Goal: Task Accomplishment & Management: Use online tool/utility

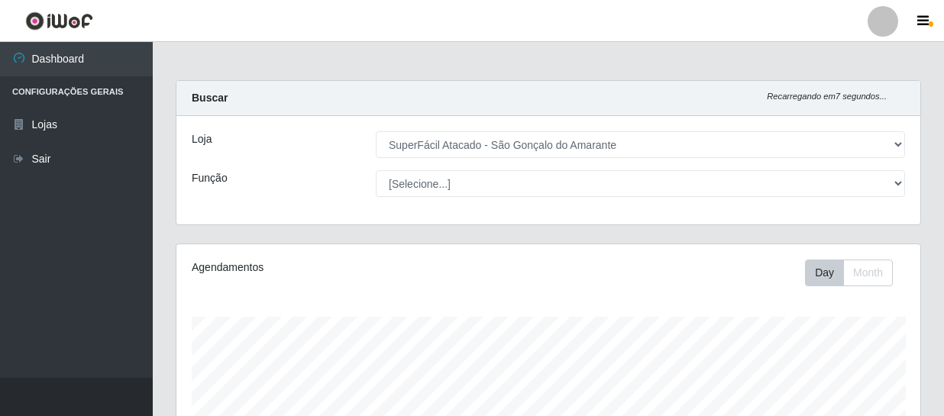
select select "408"
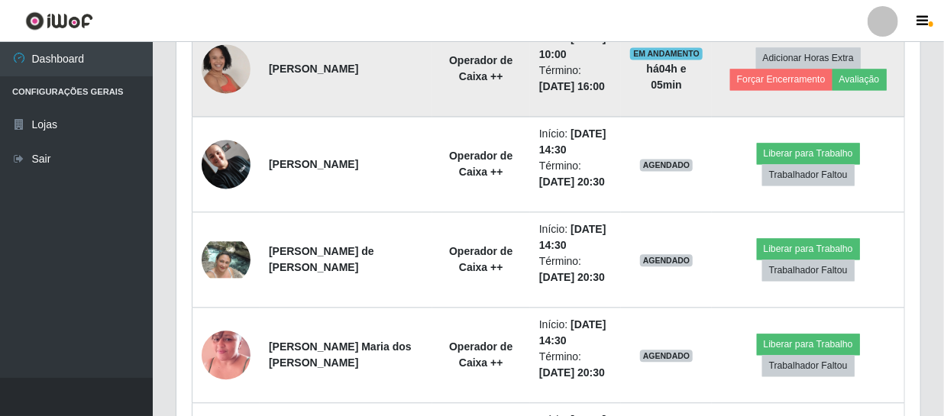
scroll to position [1436, 0]
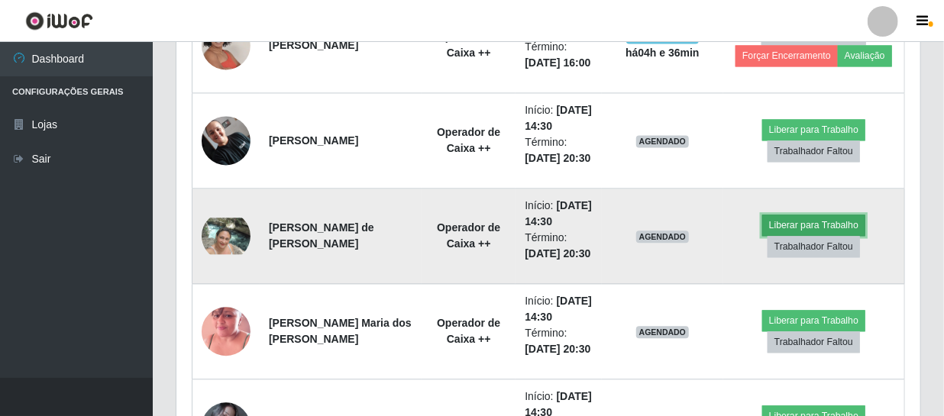
click at [790, 224] on button "Liberar para Trabalho" at bounding box center [813, 225] width 103 height 21
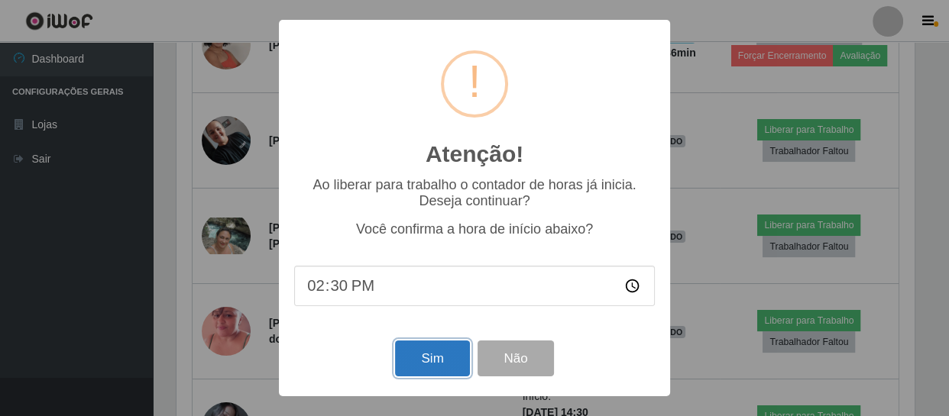
click at [432, 372] on button "Sim" at bounding box center [432, 359] width 74 height 36
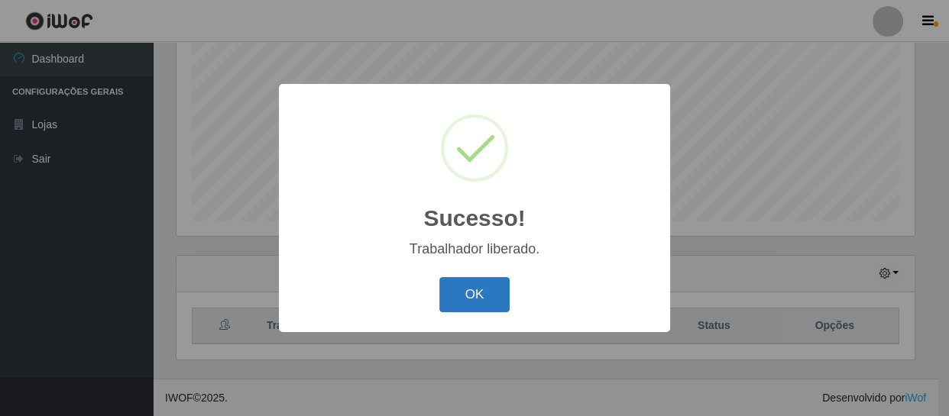
click at [480, 302] on button "OK" at bounding box center [474, 295] width 71 height 36
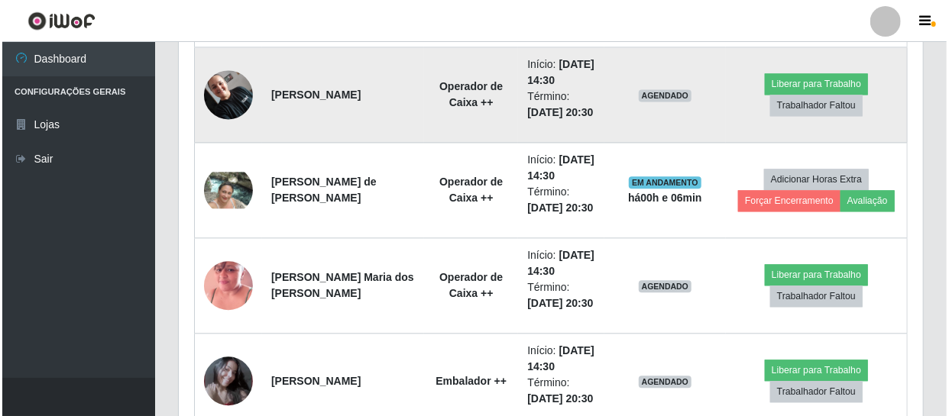
scroll to position [1505, 0]
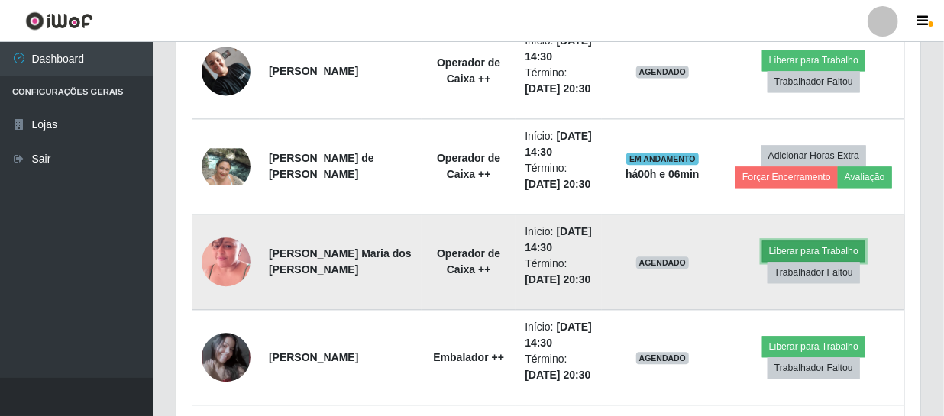
click at [782, 250] on button "Liberar para Trabalho" at bounding box center [813, 251] width 103 height 21
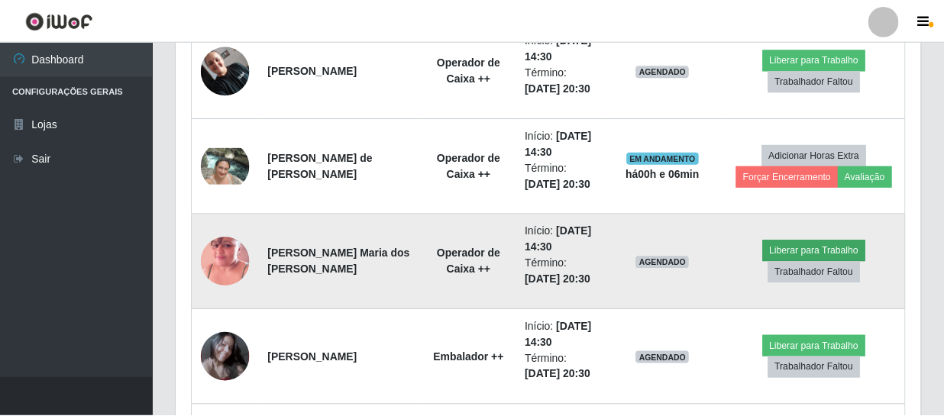
scroll to position [317, 737]
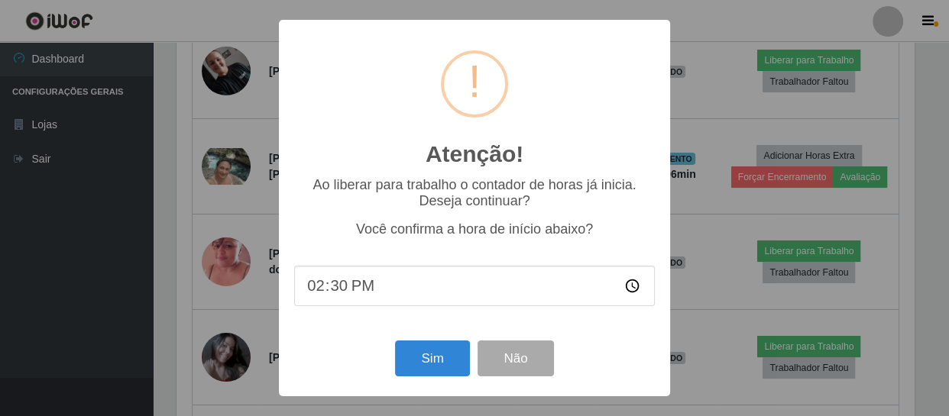
click at [428, 380] on div "Sim Não" at bounding box center [474, 359] width 360 height 44
click at [438, 336] on div "Atenção! × Ao liberar para trabalho o contador de horas já inicia. Deseja conti…" at bounding box center [474, 208] width 391 height 376
click at [427, 358] on button "Sim" at bounding box center [432, 359] width 74 height 36
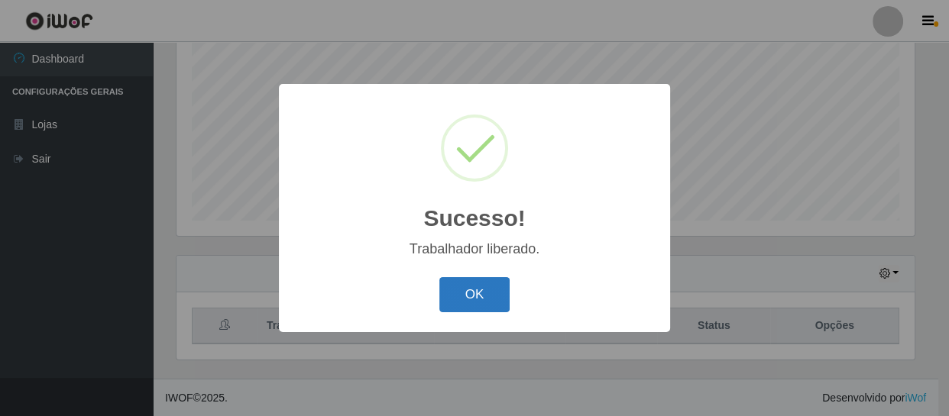
click at [492, 297] on button "OK" at bounding box center [474, 295] width 71 height 36
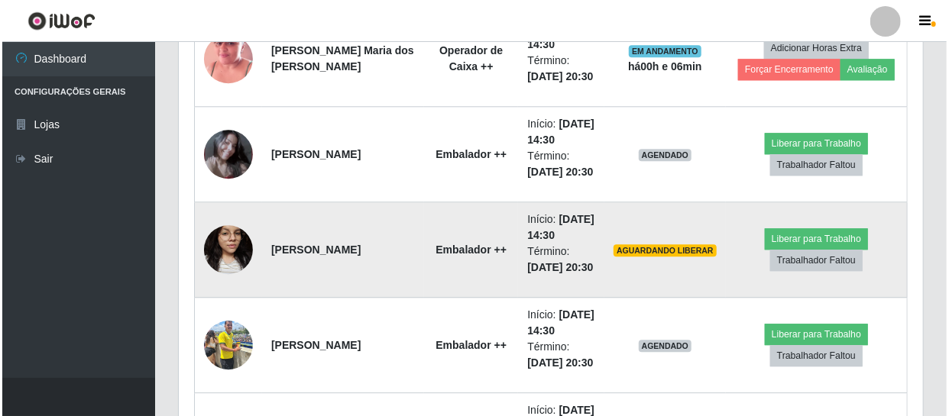
scroll to position [1714, 0]
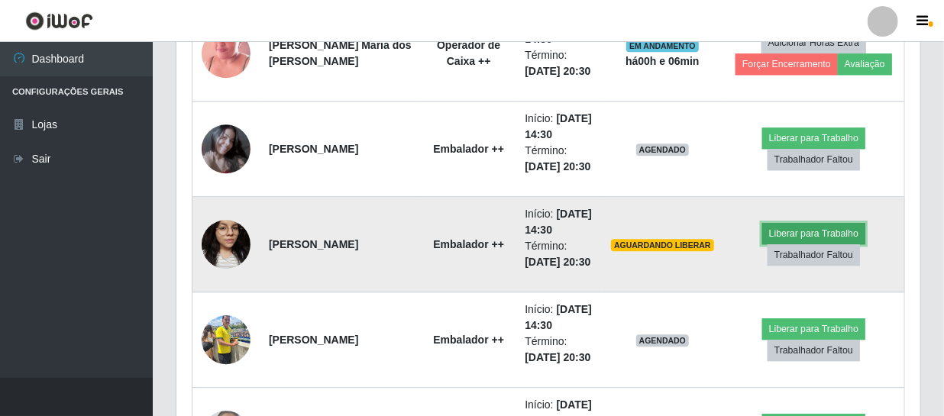
click at [815, 231] on button "Liberar para Trabalho" at bounding box center [813, 233] width 103 height 21
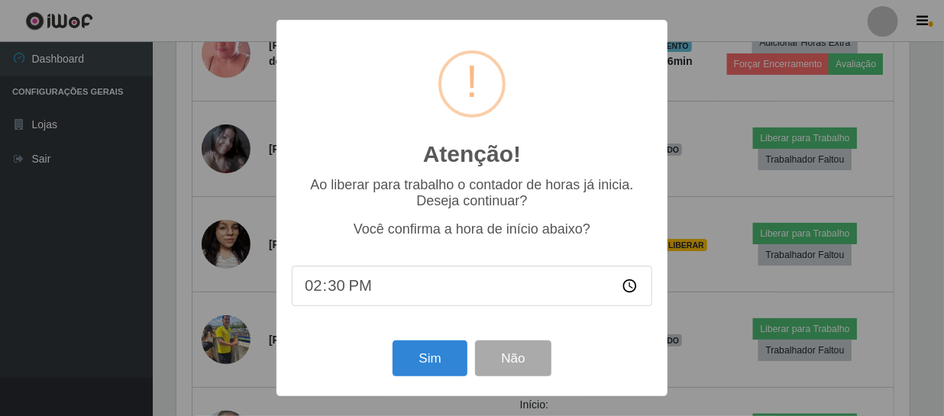
scroll to position [317, 737]
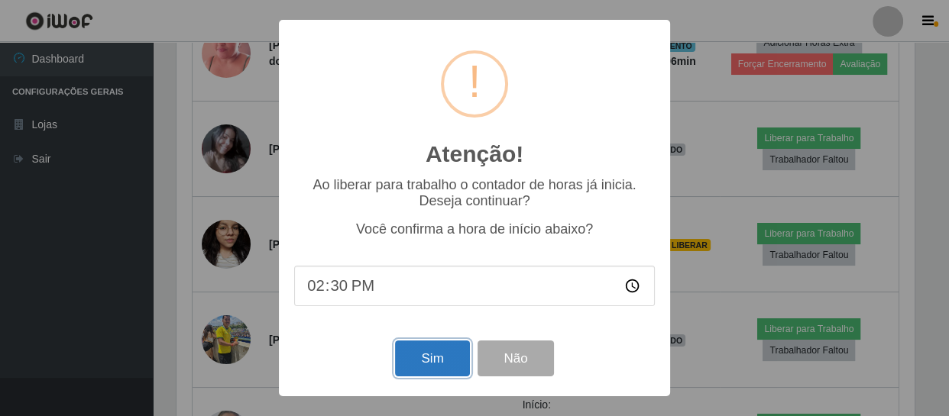
click at [427, 356] on button "Sim" at bounding box center [432, 359] width 74 height 36
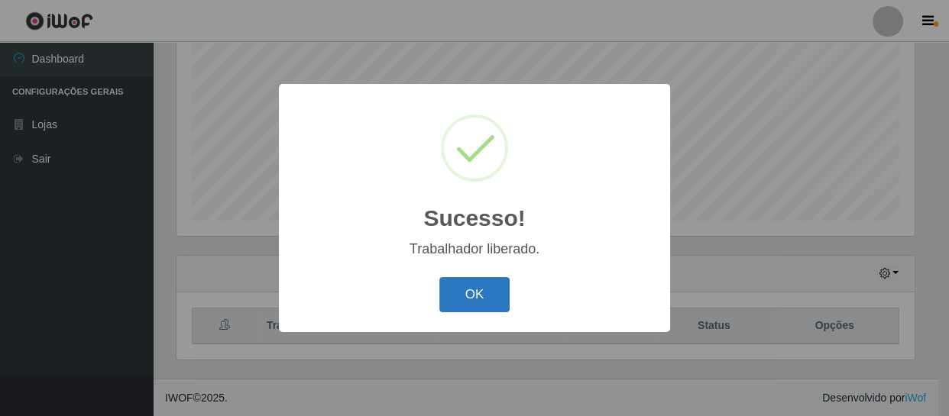
click at [461, 298] on button "OK" at bounding box center [474, 295] width 71 height 36
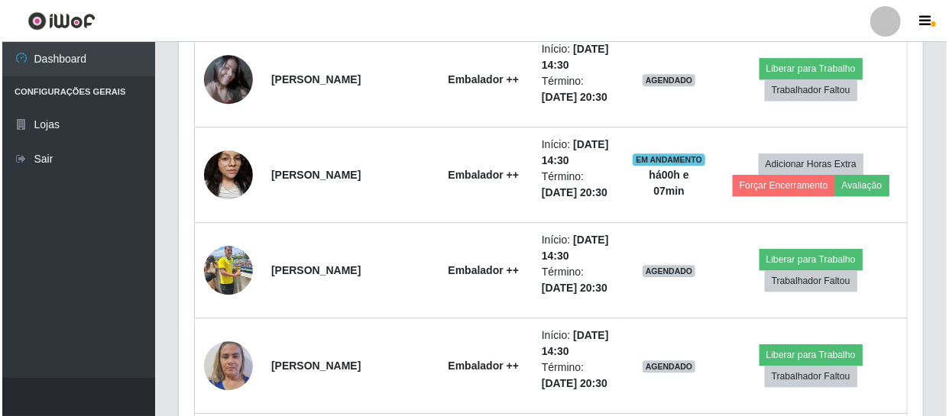
scroll to position [0, 0]
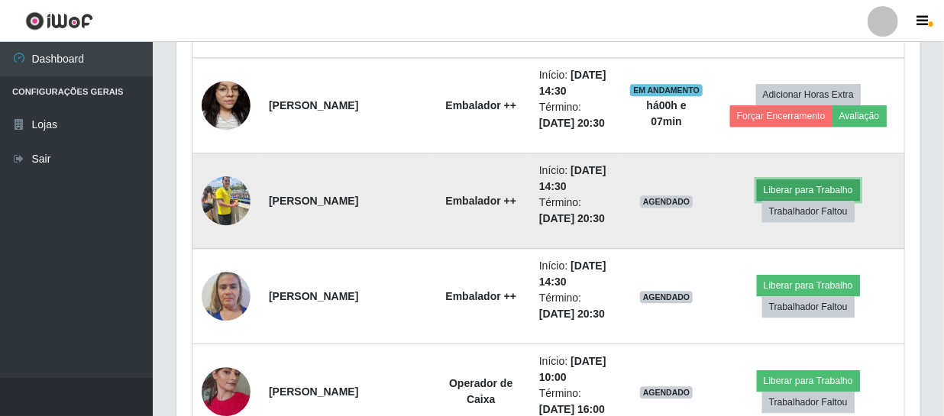
click at [787, 185] on button "Liberar para Trabalho" at bounding box center [808, 189] width 103 height 21
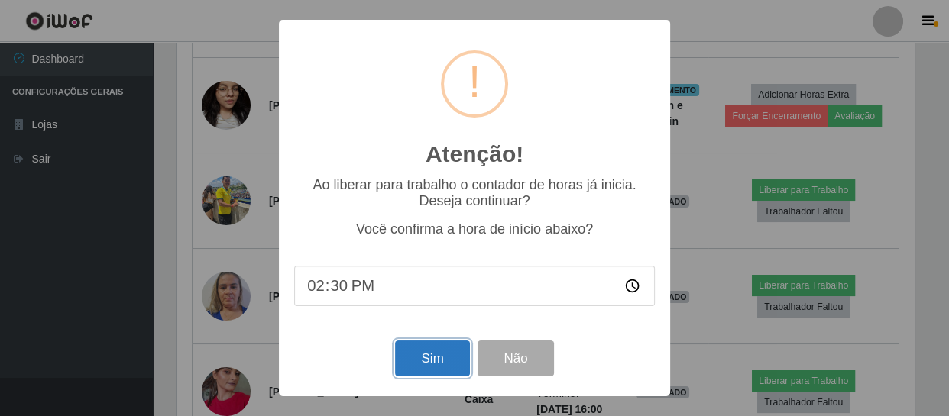
click at [423, 357] on button "Sim" at bounding box center [432, 359] width 74 height 36
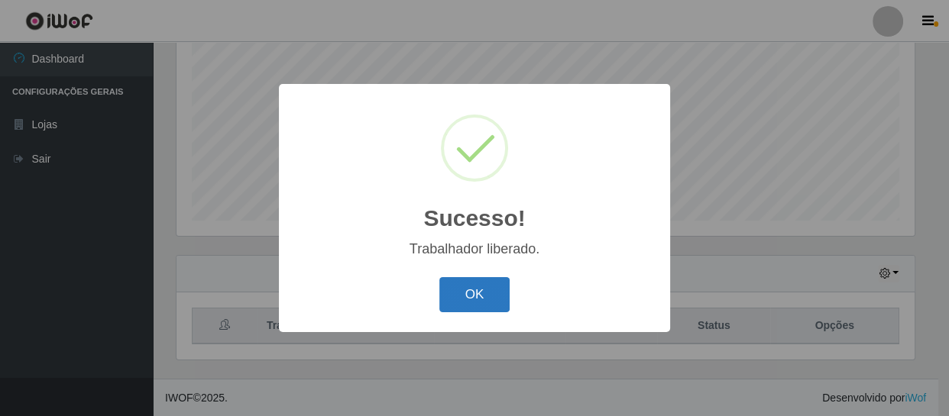
click at [470, 297] on button "OK" at bounding box center [474, 295] width 71 height 36
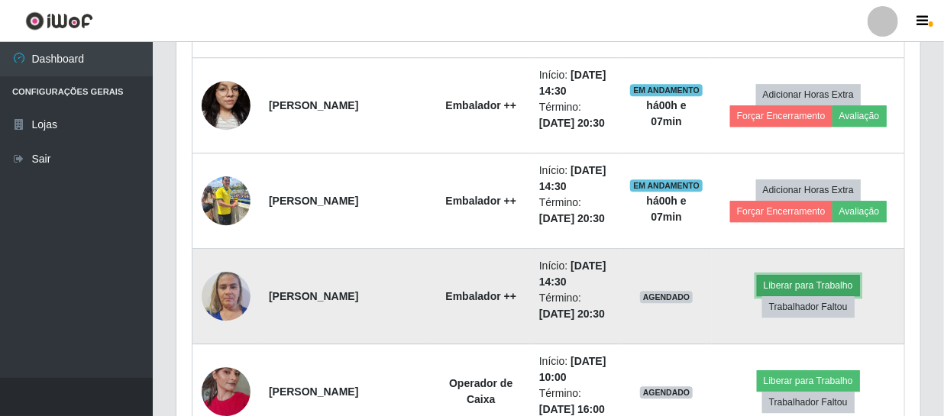
click at [787, 284] on button "Liberar para Trabalho" at bounding box center [808, 285] width 103 height 21
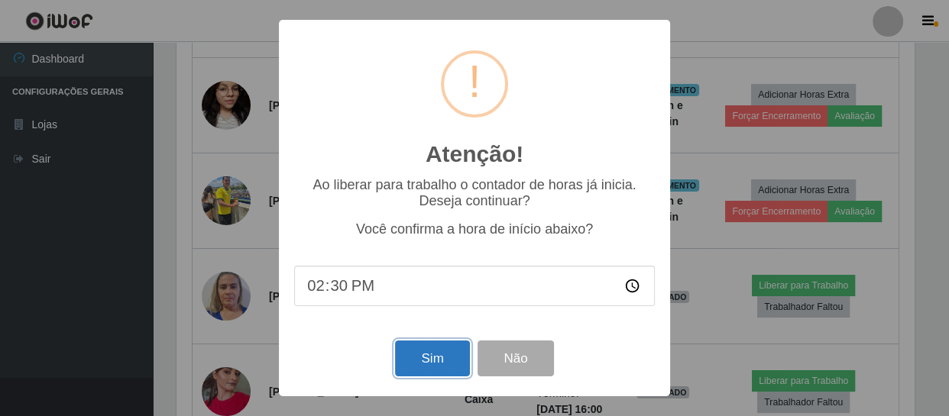
click at [439, 367] on button "Sim" at bounding box center [432, 359] width 74 height 36
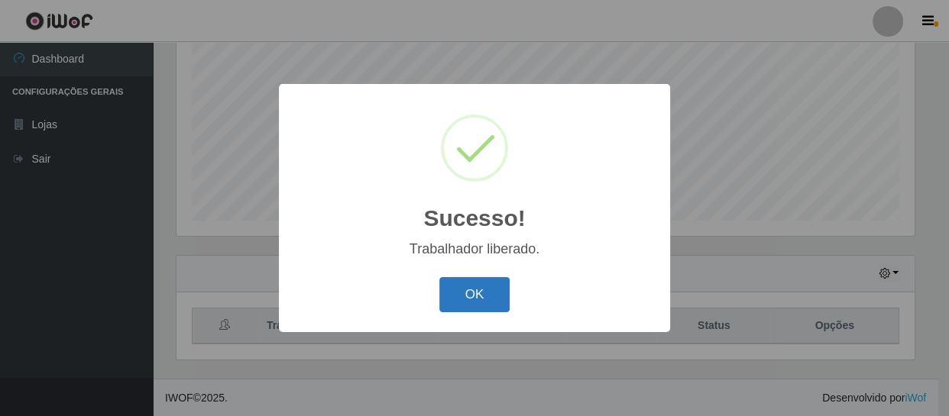
click at [470, 291] on button "OK" at bounding box center [474, 295] width 71 height 36
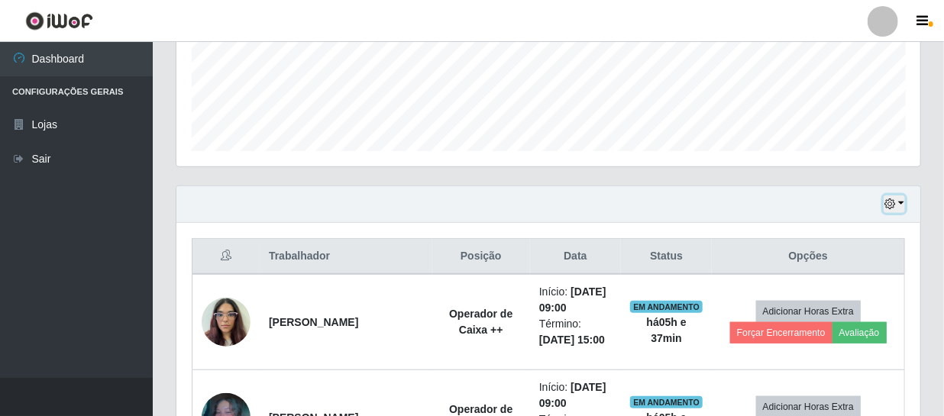
click at [886, 205] on icon "button" at bounding box center [889, 204] width 11 height 11
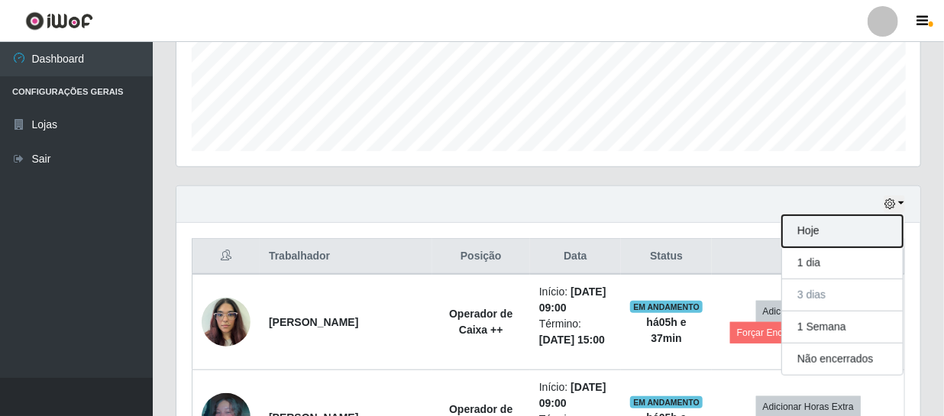
click at [819, 229] on button "Hoje" at bounding box center [842, 231] width 121 height 32
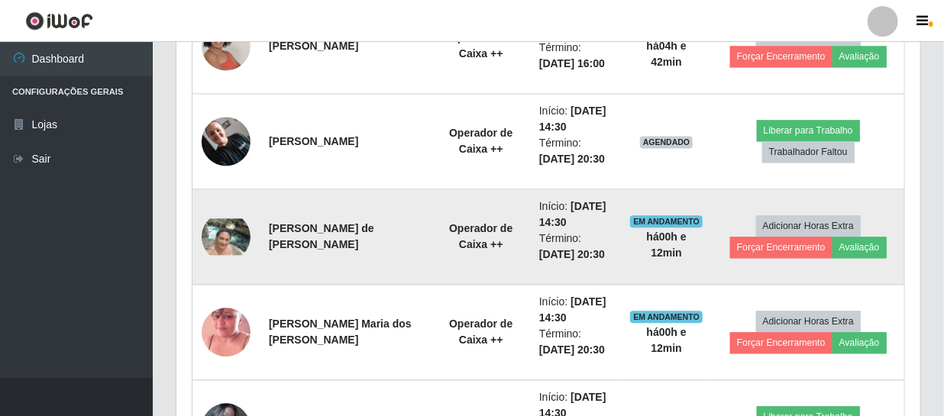
scroll to position [1643, 0]
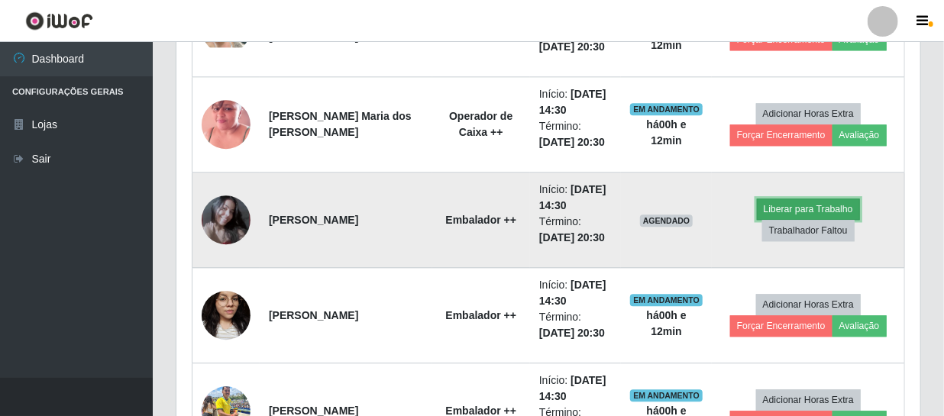
click at [818, 209] on button "Liberar para Trabalho" at bounding box center [808, 209] width 103 height 21
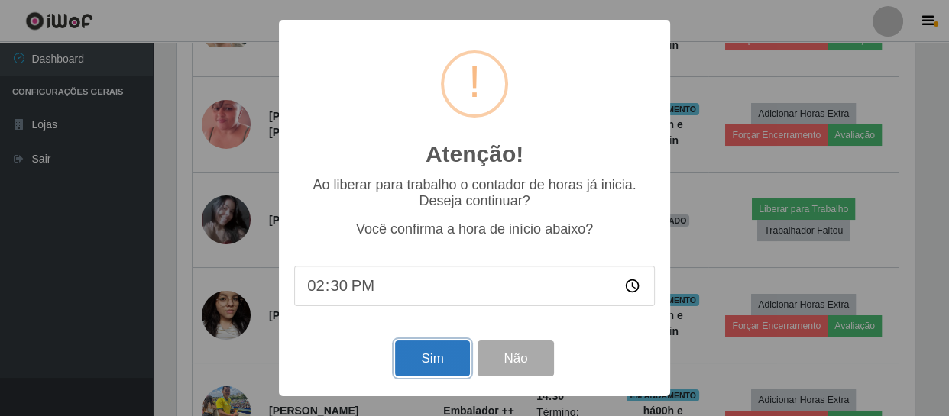
click at [437, 357] on button "Sim" at bounding box center [432, 359] width 74 height 36
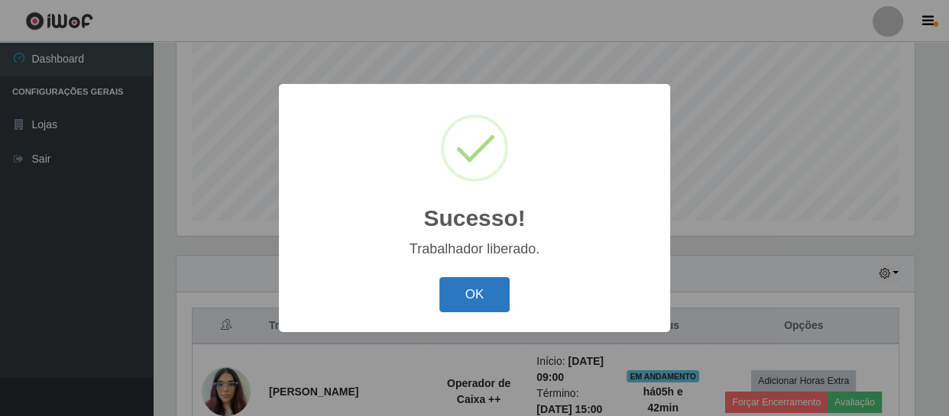
click at [495, 283] on button "OK" at bounding box center [474, 295] width 71 height 36
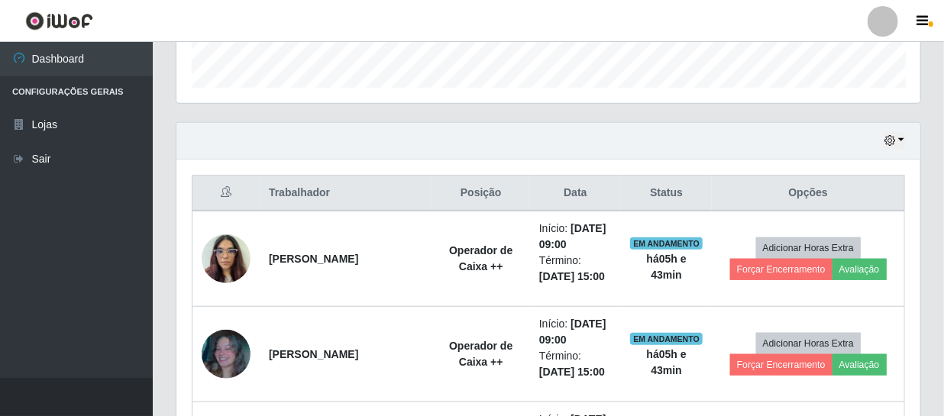
scroll to position [464, 0]
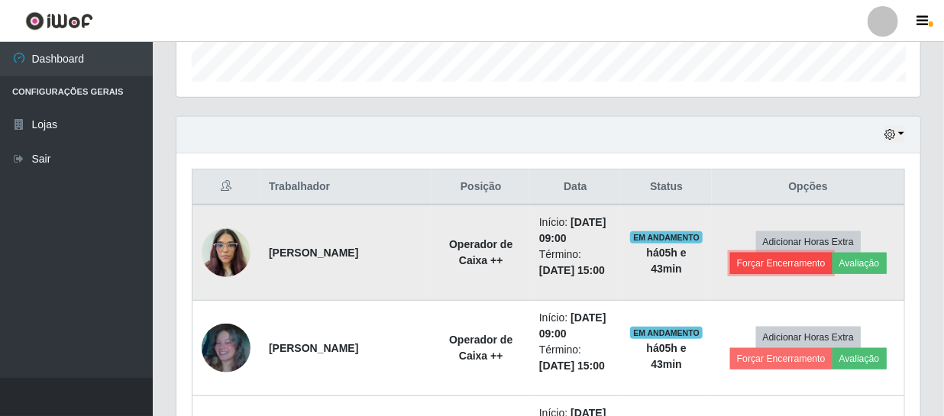
click at [784, 266] on button "Forçar Encerramento" at bounding box center [781, 263] width 102 height 21
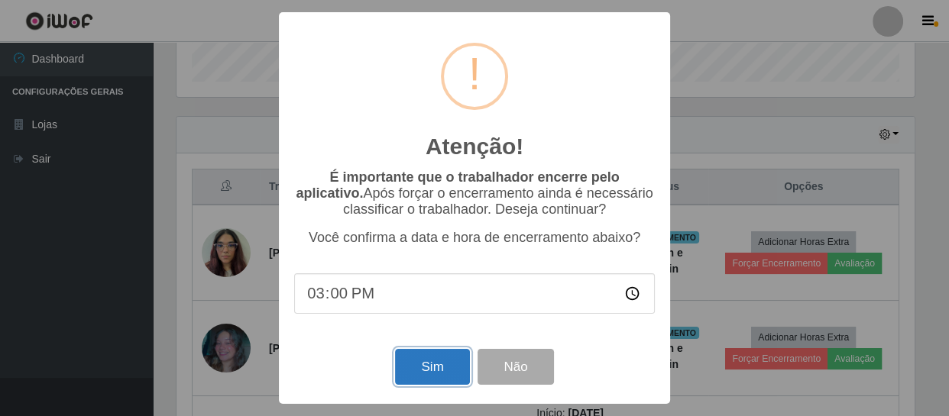
click at [425, 375] on button "Sim" at bounding box center [432, 367] width 74 height 36
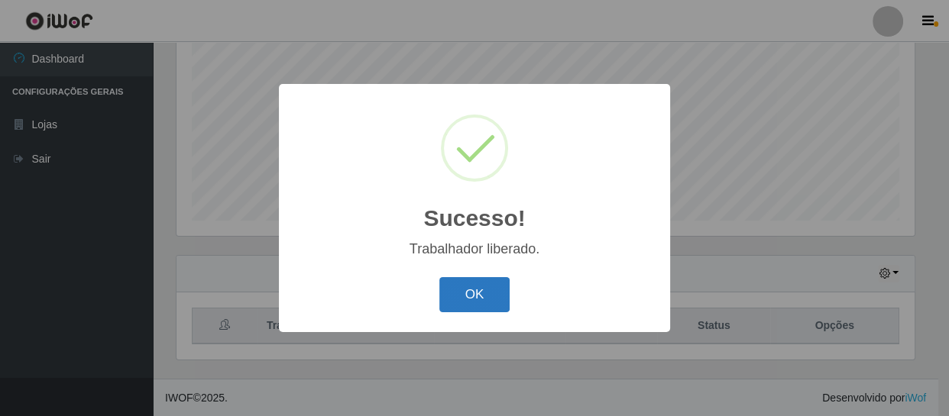
click at [494, 280] on button "OK" at bounding box center [474, 295] width 71 height 36
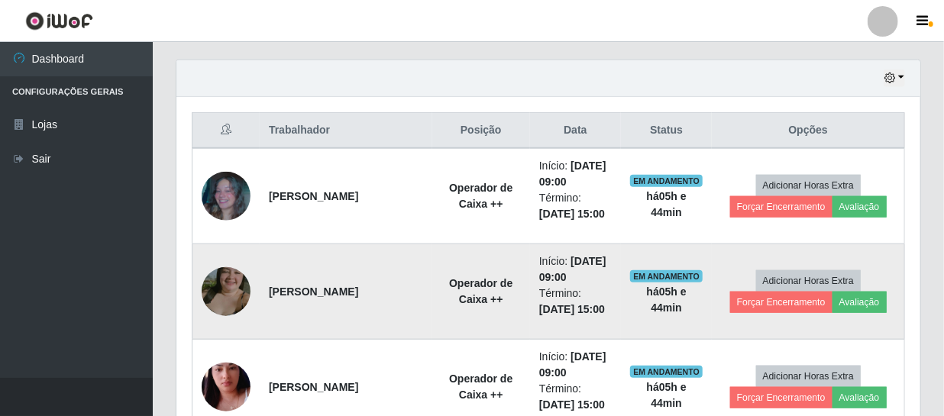
scroll to position [534, 0]
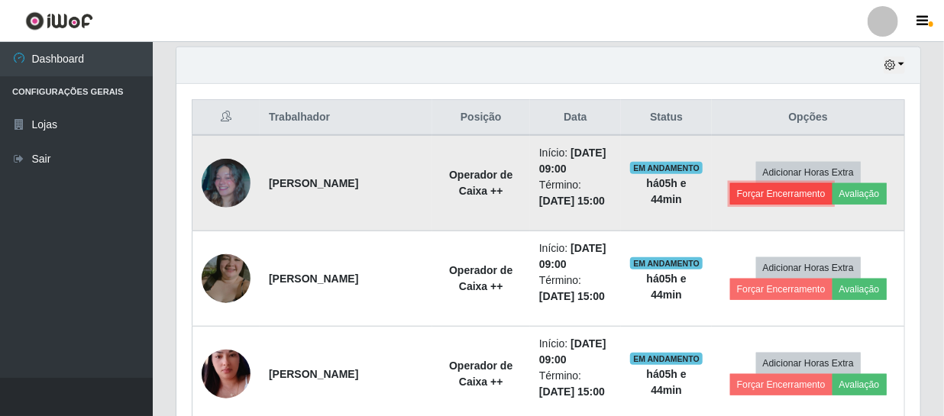
click at [765, 196] on button "Forçar Encerramento" at bounding box center [781, 193] width 102 height 21
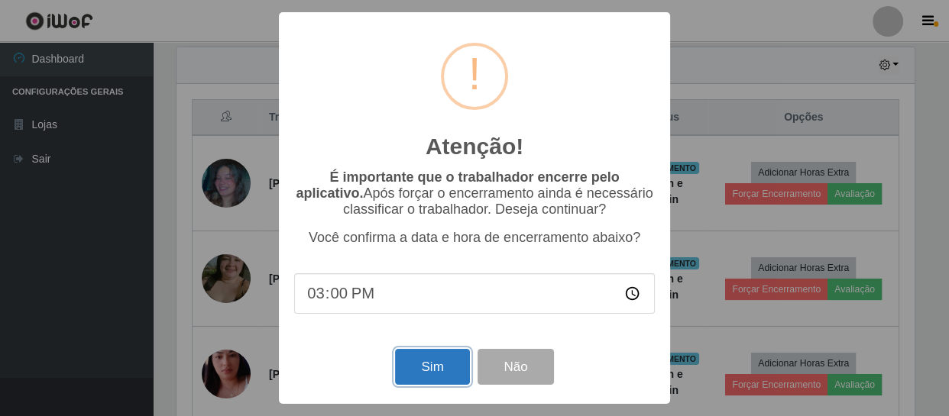
click at [448, 372] on button "Sim" at bounding box center [432, 367] width 74 height 36
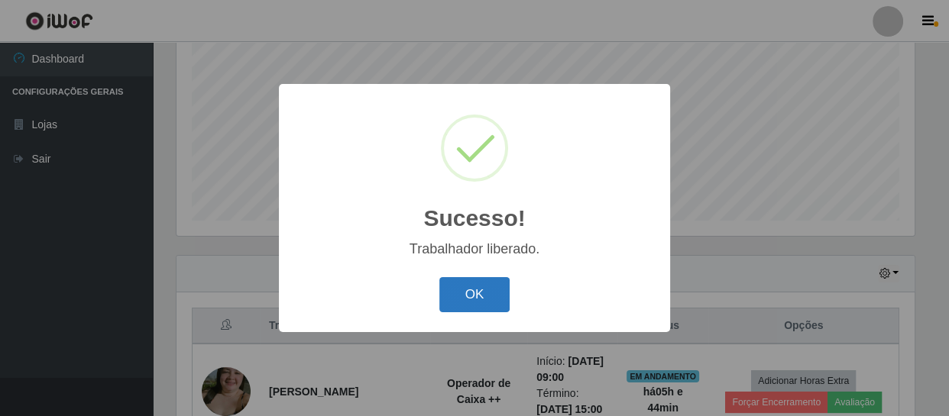
click at [457, 296] on button "OK" at bounding box center [474, 295] width 71 height 36
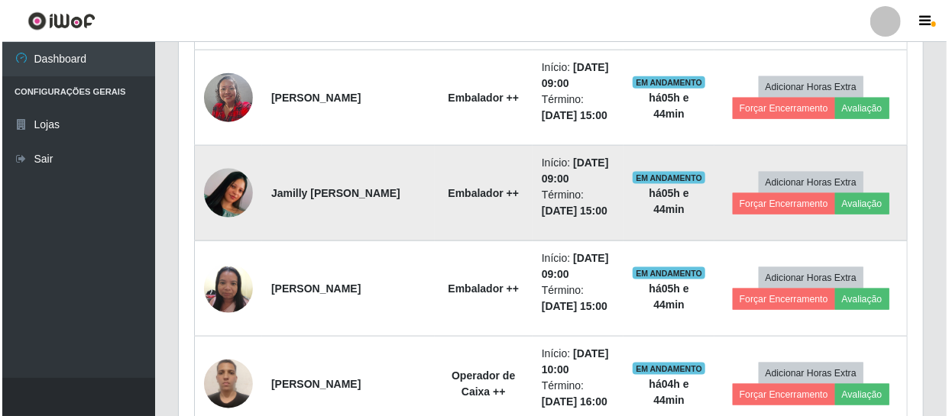
scroll to position [811, 0]
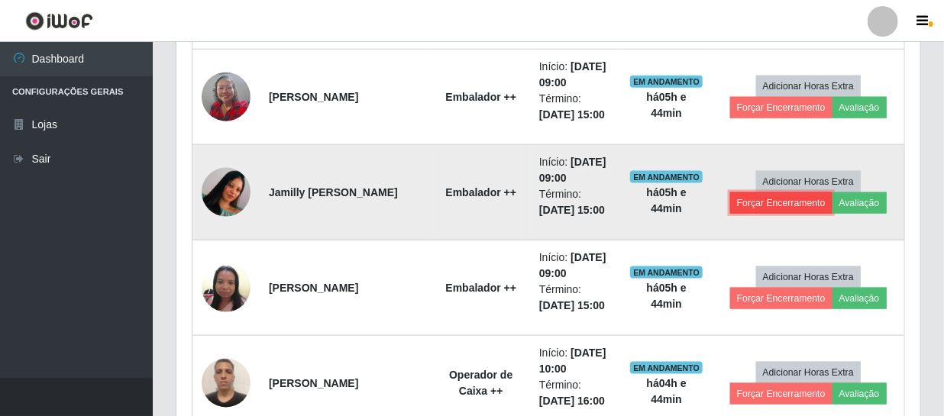
click at [802, 202] on button "Forçar Encerramento" at bounding box center [781, 202] width 102 height 21
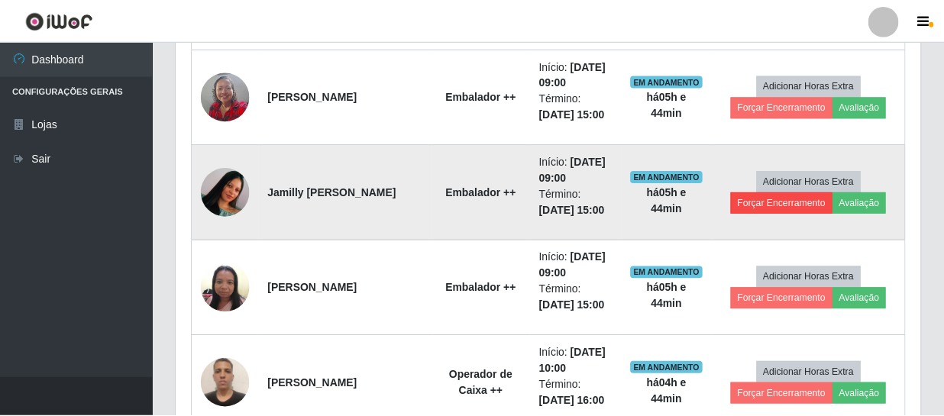
scroll to position [317, 737]
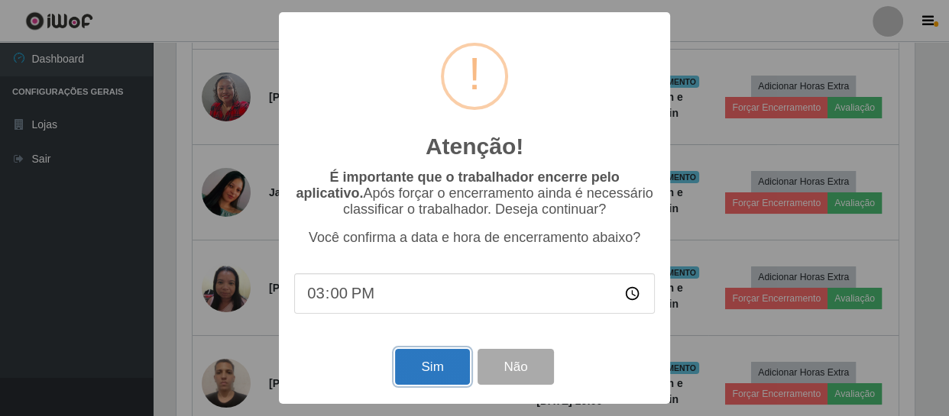
click at [421, 370] on button "Sim" at bounding box center [432, 367] width 74 height 36
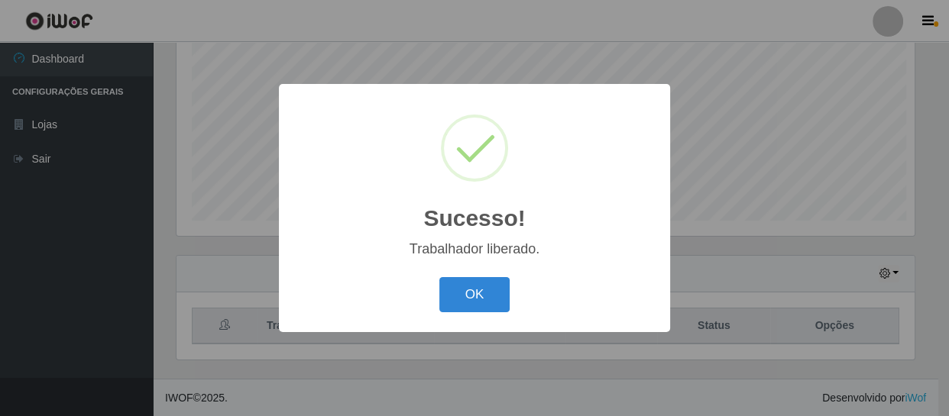
scroll to position [763439, 763017]
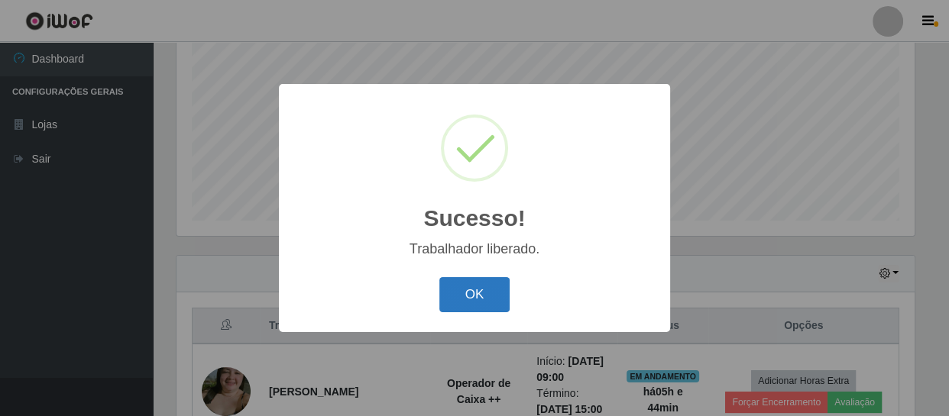
click at [466, 281] on button "OK" at bounding box center [474, 295] width 71 height 36
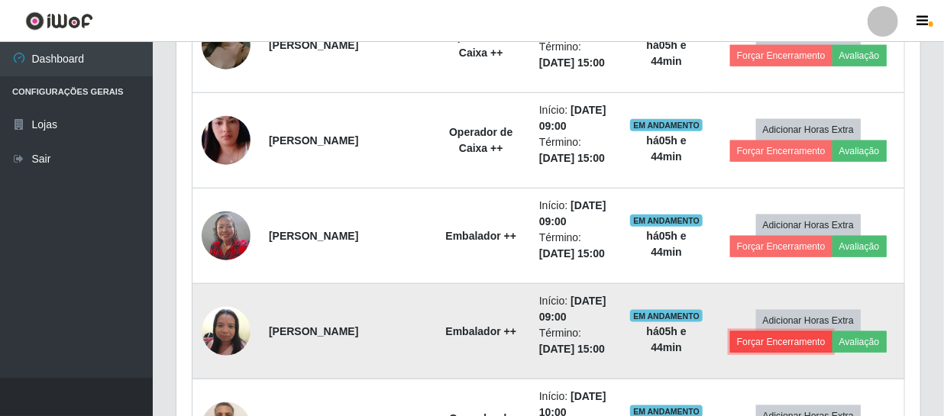
click at [779, 343] on button "Forçar Encerramento" at bounding box center [781, 341] width 102 height 21
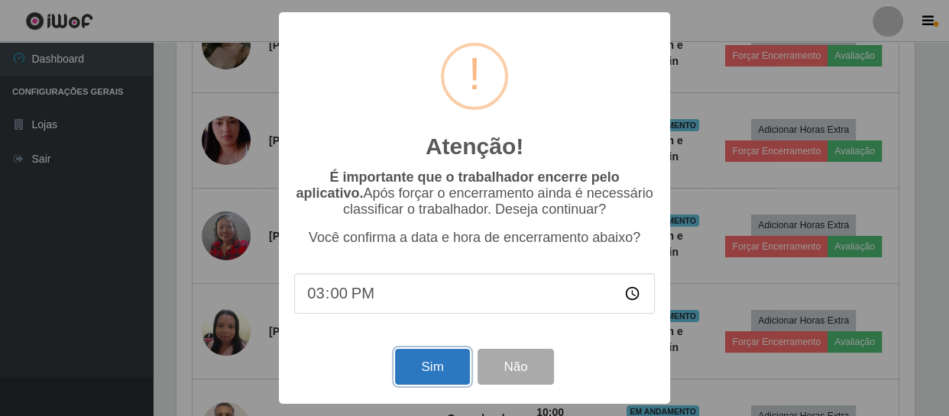
click at [441, 370] on button "Sim" at bounding box center [432, 367] width 74 height 36
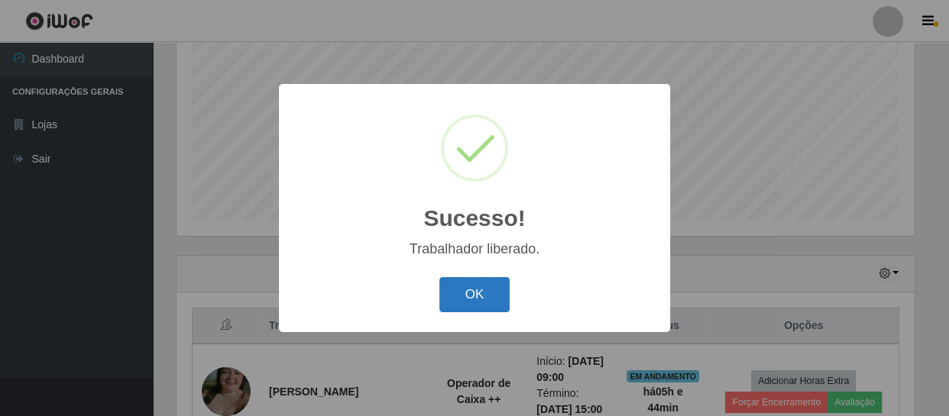
click at [475, 299] on button "OK" at bounding box center [474, 295] width 71 height 36
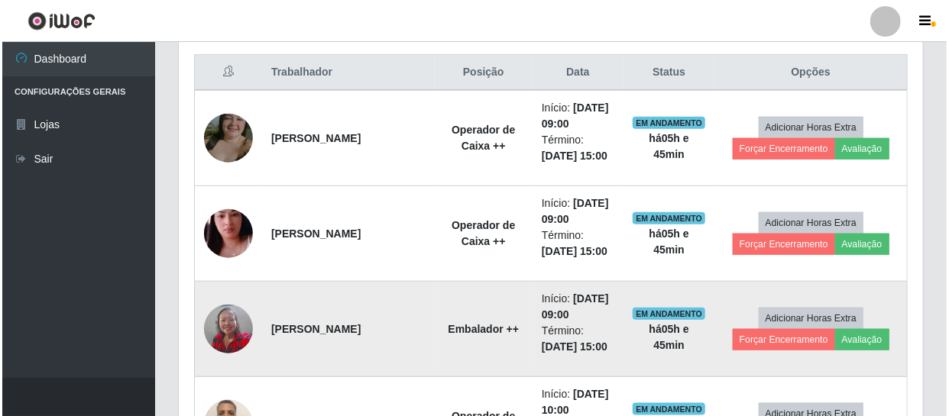
scroll to position [672, 0]
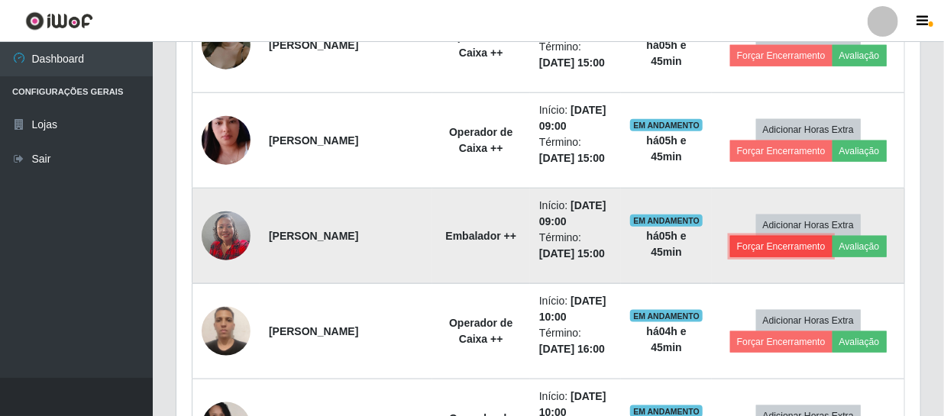
click at [745, 252] on button "Forçar Encerramento" at bounding box center [781, 246] width 102 height 21
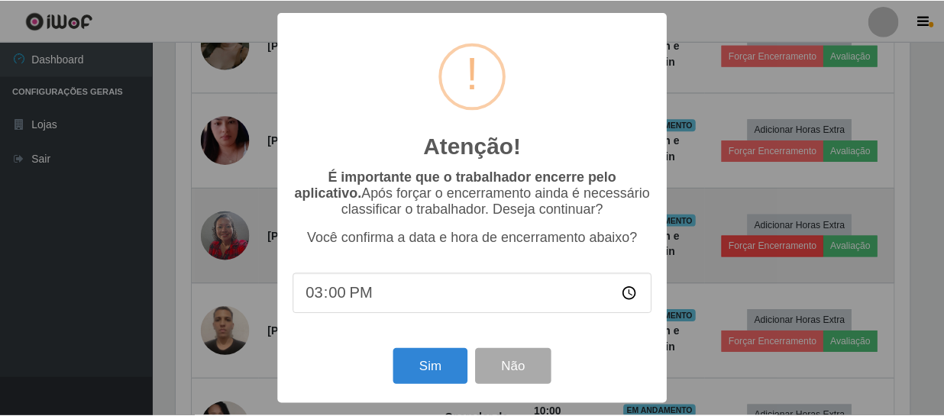
scroll to position [317, 737]
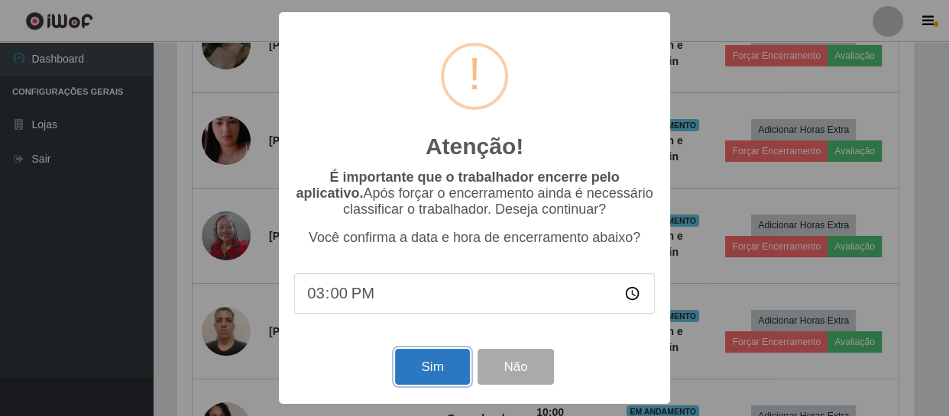
click at [438, 361] on button "Sim" at bounding box center [432, 367] width 74 height 36
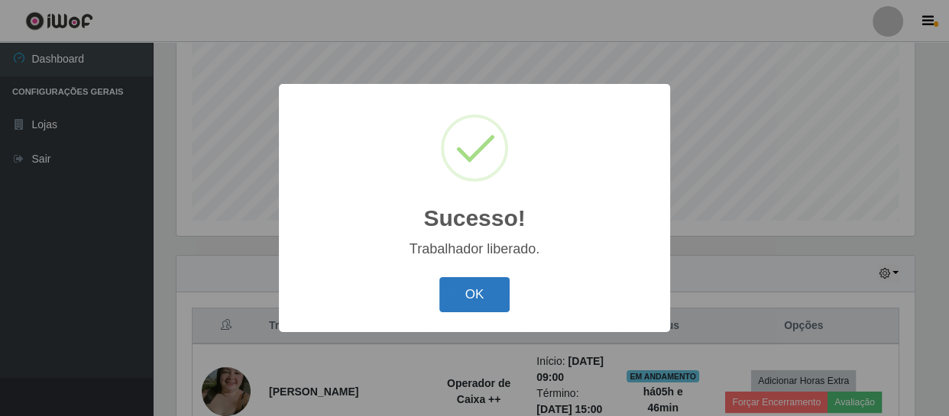
click at [460, 296] on button "OK" at bounding box center [474, 295] width 71 height 36
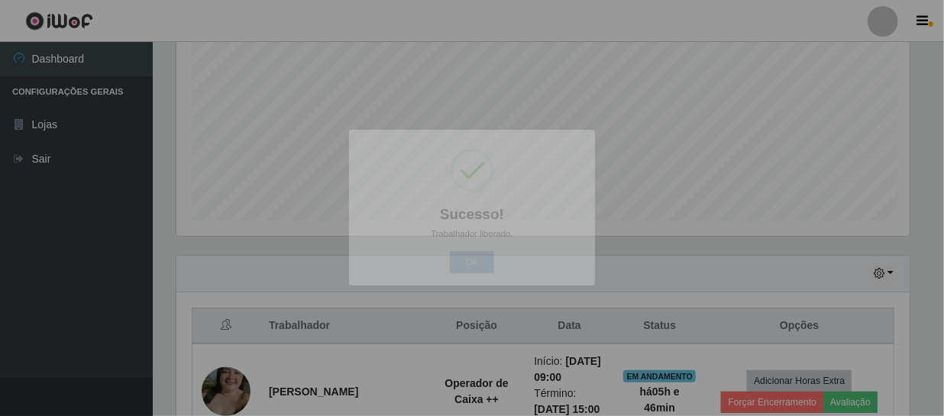
scroll to position [317, 744]
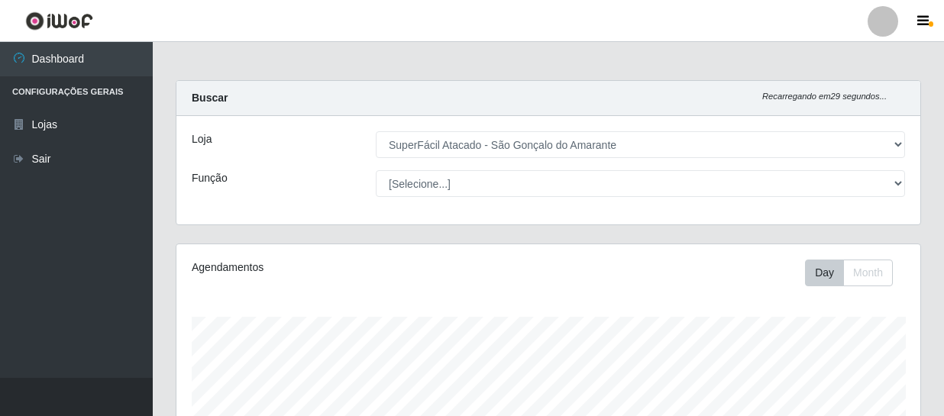
select select "408"
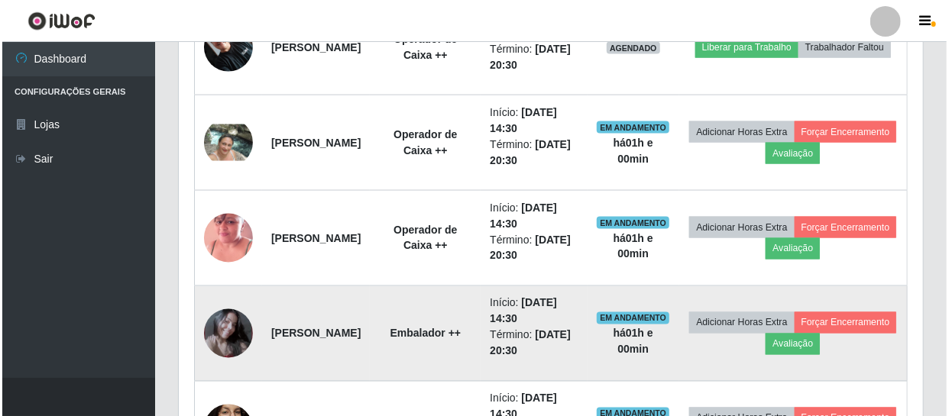
scroll to position [1027, 0]
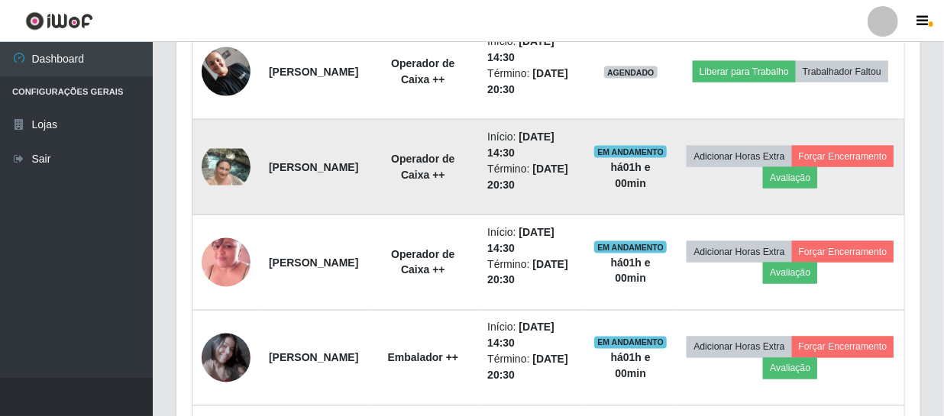
click at [234, 165] on img at bounding box center [226, 167] width 49 height 37
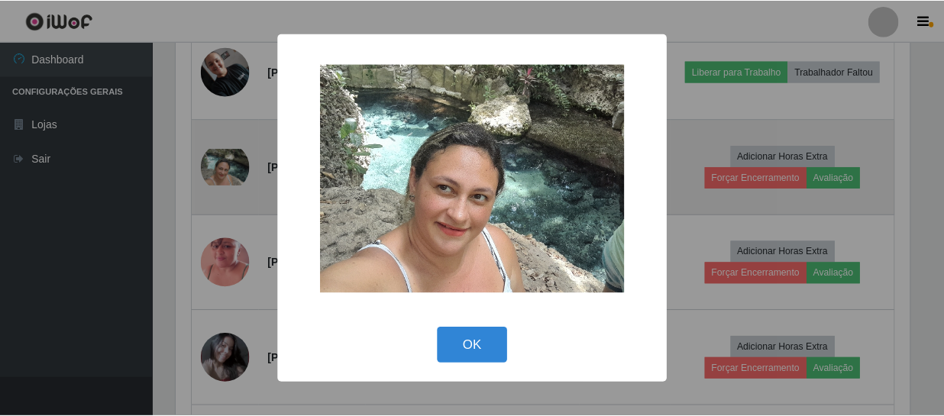
scroll to position [317, 737]
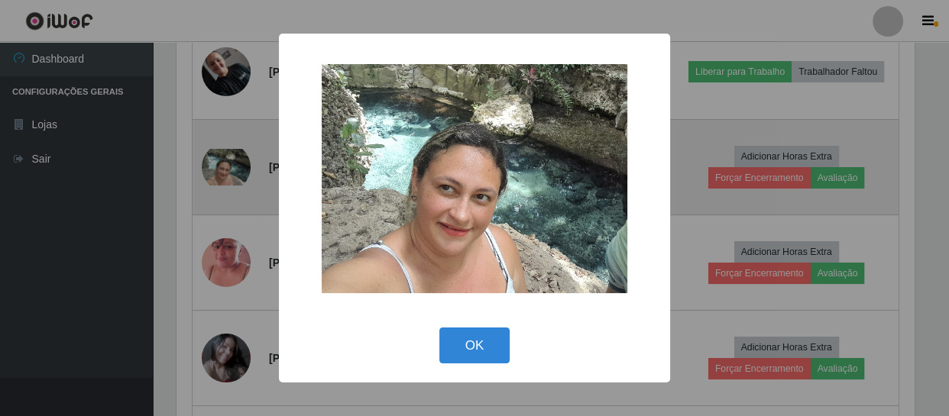
click at [234, 165] on div "× OK Cancel" at bounding box center [474, 208] width 949 height 416
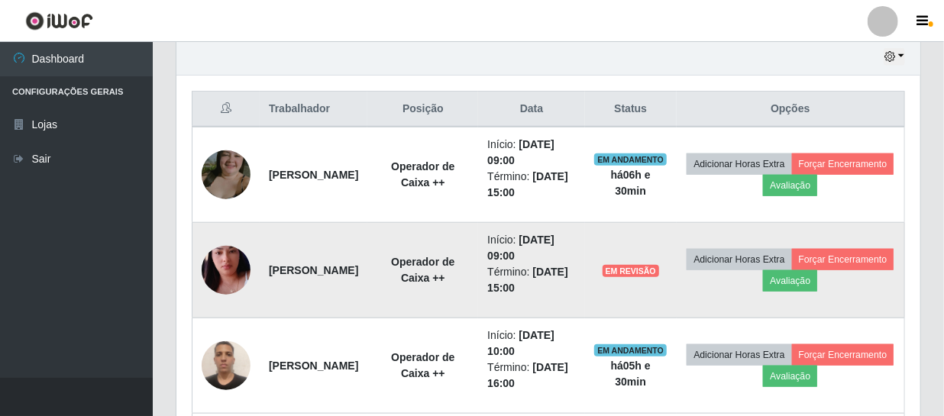
scroll to position [542, 0]
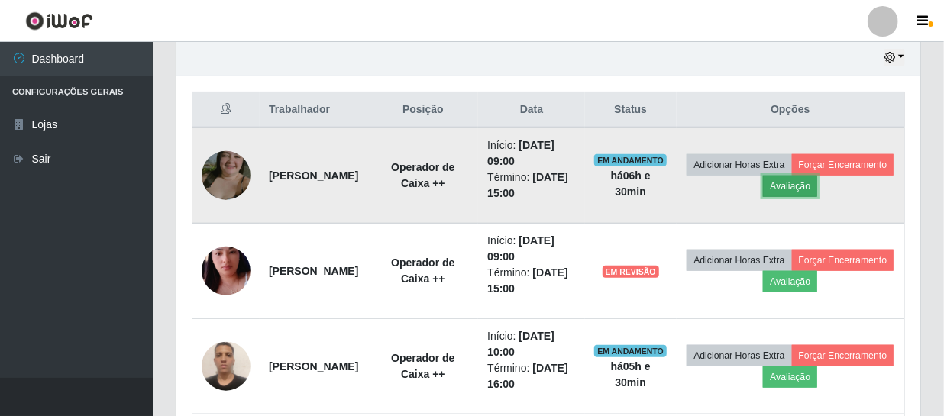
click at [817, 185] on button "Avaliação" at bounding box center [790, 186] width 54 height 21
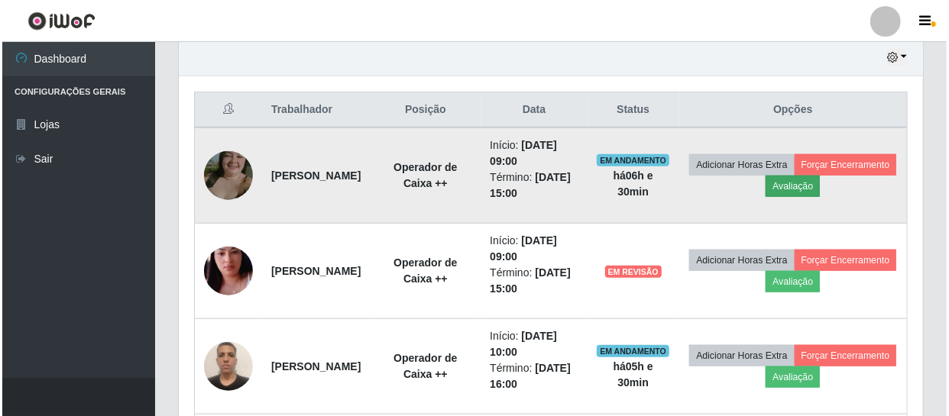
scroll to position [317, 737]
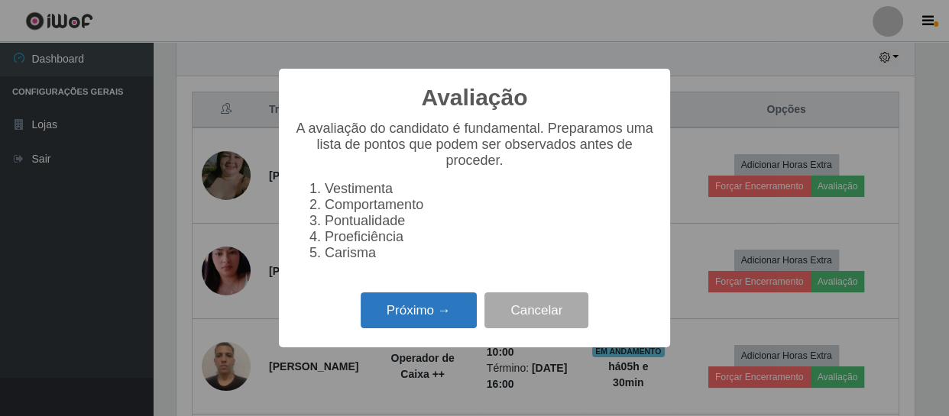
click at [439, 327] on button "Próximo →" at bounding box center [418, 311] width 116 height 36
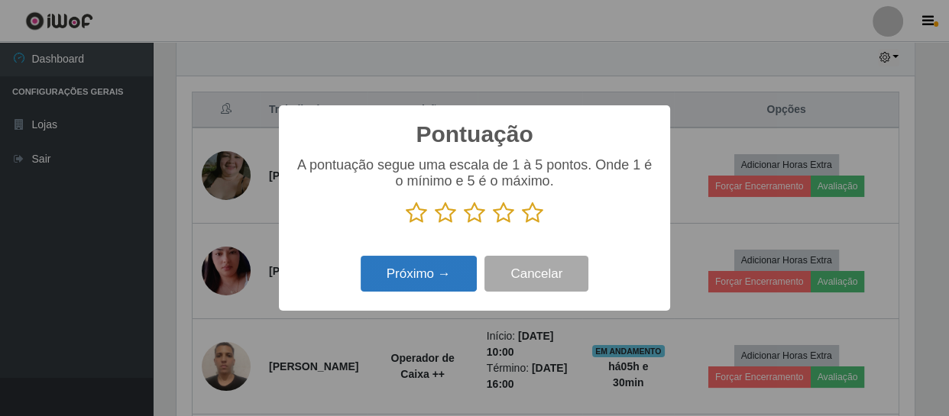
scroll to position [763439, 763017]
drag, startPoint x: 532, startPoint y: 214, endPoint x: 450, endPoint y: 252, distance: 90.2
click at [525, 218] on icon at bounding box center [532, 213] width 21 height 23
click at [522, 225] on input "radio" at bounding box center [522, 225] width 0 height 0
click at [430, 280] on button "Próximo →" at bounding box center [418, 274] width 116 height 36
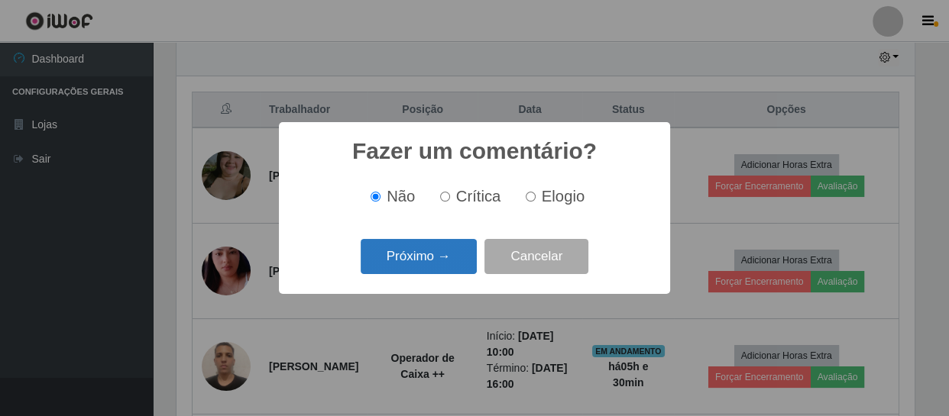
click at [434, 257] on button "Próximo →" at bounding box center [418, 257] width 116 height 36
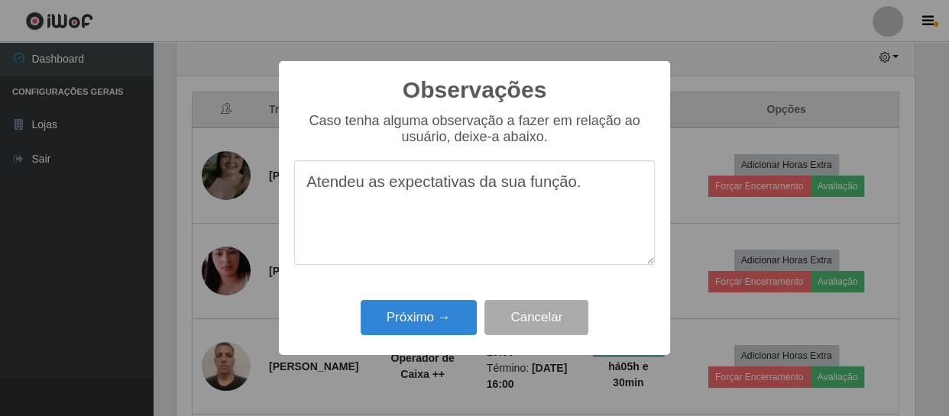
drag, startPoint x: 577, startPoint y: 192, endPoint x: 299, endPoint y: 209, distance: 277.8
click at [299, 209] on textarea "Atendeu as expectativas da sua função." at bounding box center [474, 212] width 360 height 105
type textarea "Atendeu as expectativas da sua função."
click at [402, 313] on button "Próximo →" at bounding box center [418, 318] width 116 height 36
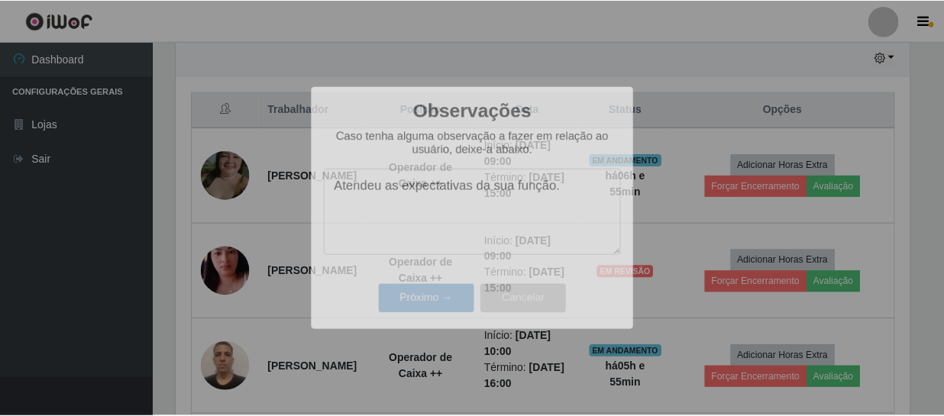
scroll to position [317, 744]
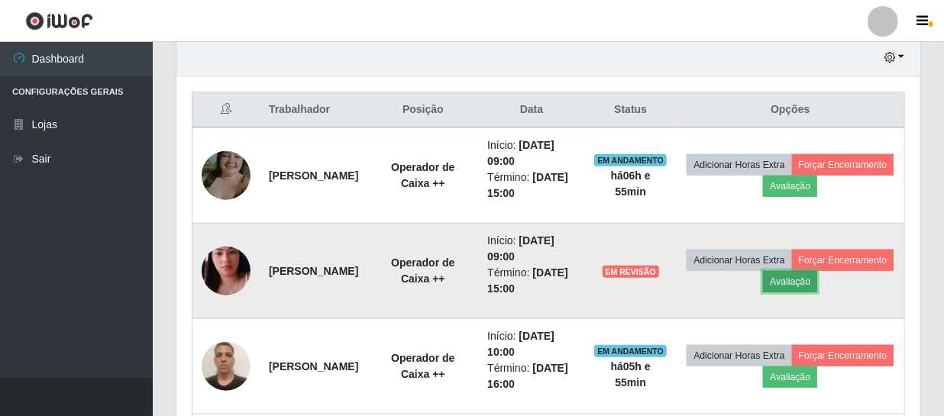
click at [817, 276] on button "Avaliação" at bounding box center [790, 281] width 54 height 21
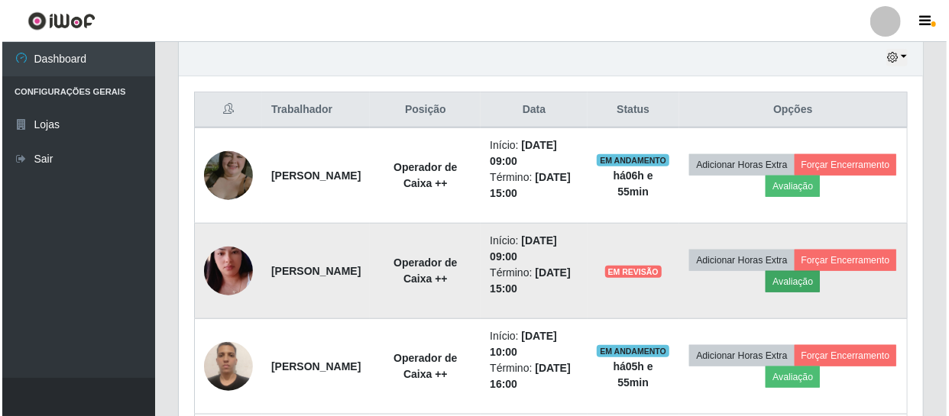
scroll to position [317, 737]
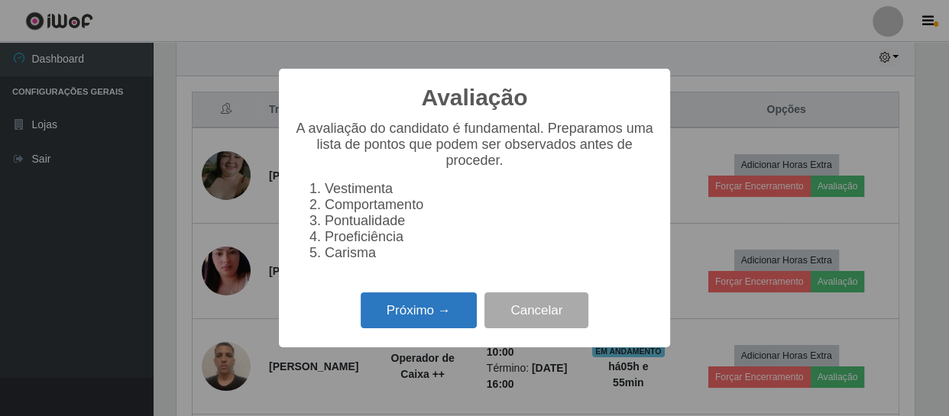
click at [432, 323] on button "Próximo →" at bounding box center [418, 311] width 116 height 36
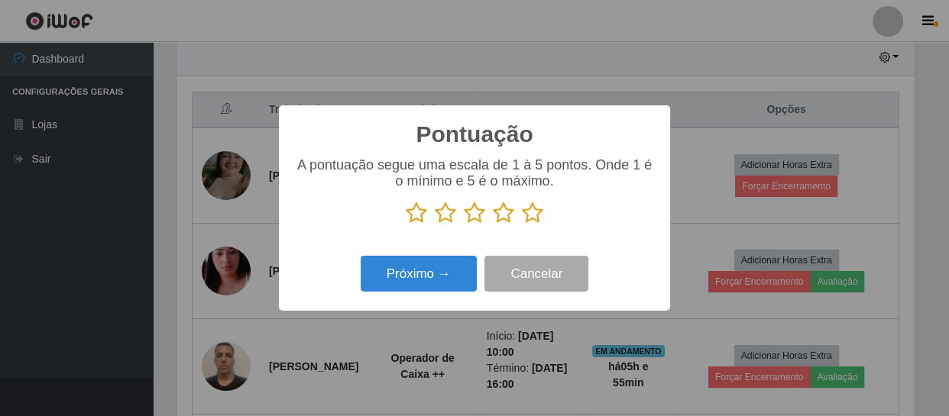
click at [538, 210] on icon at bounding box center [532, 213] width 21 height 23
click at [522, 225] on input "radio" at bounding box center [522, 225] width 0 height 0
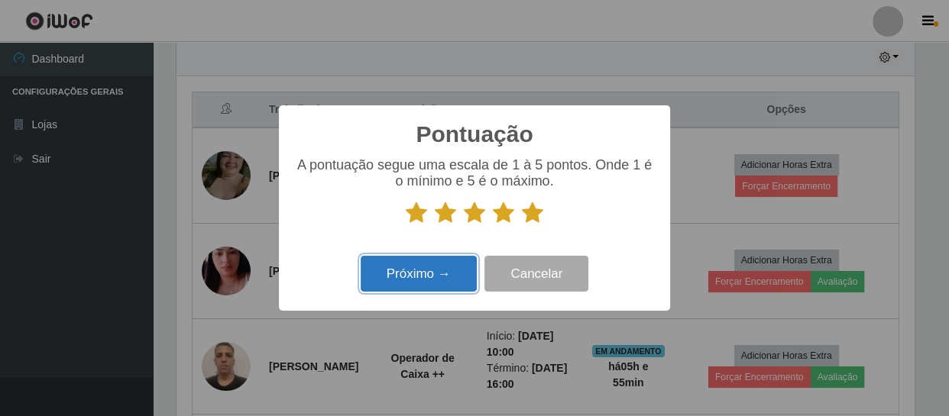
click at [435, 273] on button "Próximo →" at bounding box center [418, 274] width 116 height 36
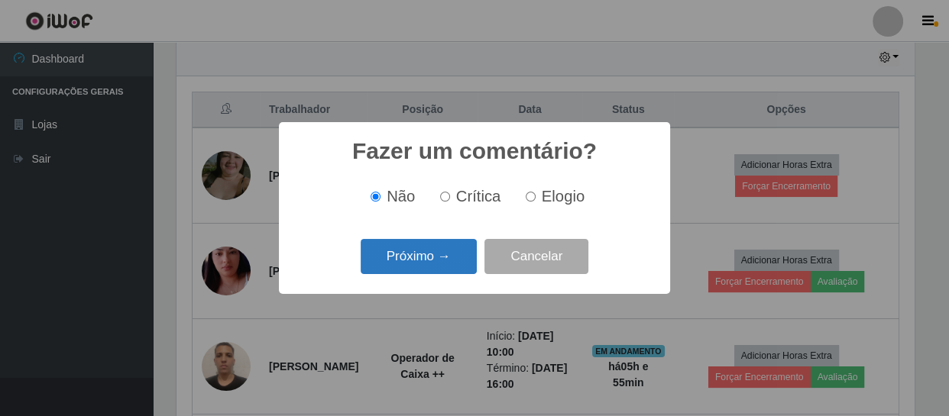
click at [443, 251] on button "Próximo →" at bounding box center [418, 257] width 116 height 36
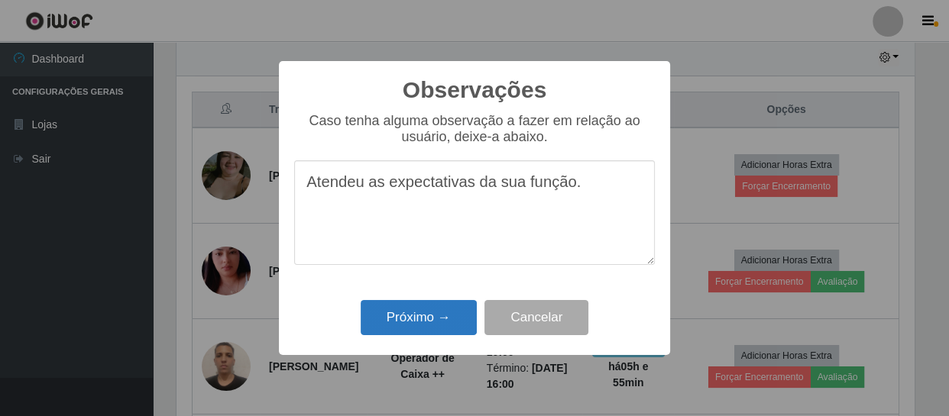
type textarea "Atendeu as expectativas da sua função."
click at [449, 309] on button "Próximo →" at bounding box center [418, 318] width 116 height 36
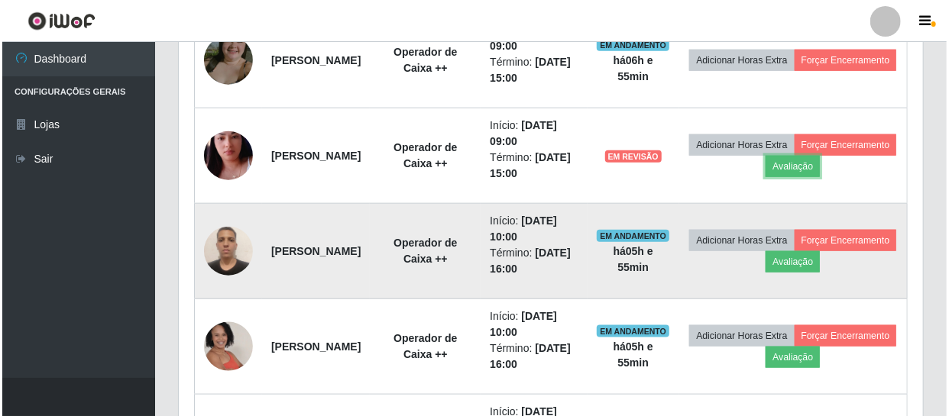
scroll to position [680, 0]
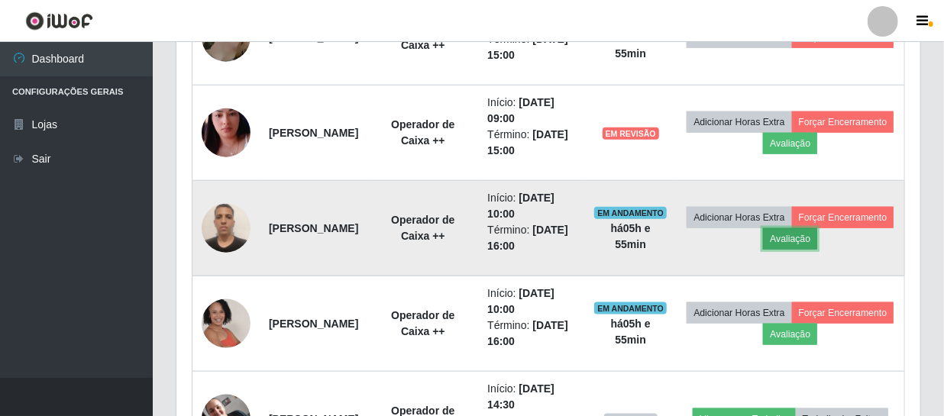
click at [817, 238] on button "Avaliação" at bounding box center [790, 238] width 54 height 21
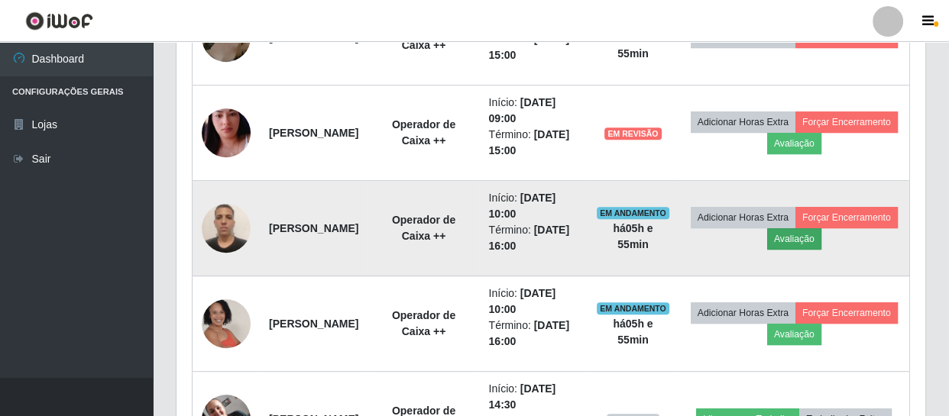
scroll to position [317, 737]
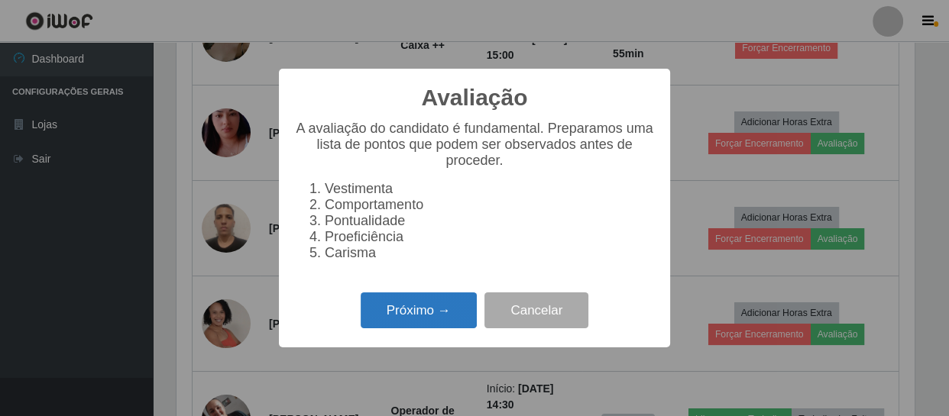
click at [438, 313] on button "Próximo →" at bounding box center [418, 311] width 116 height 36
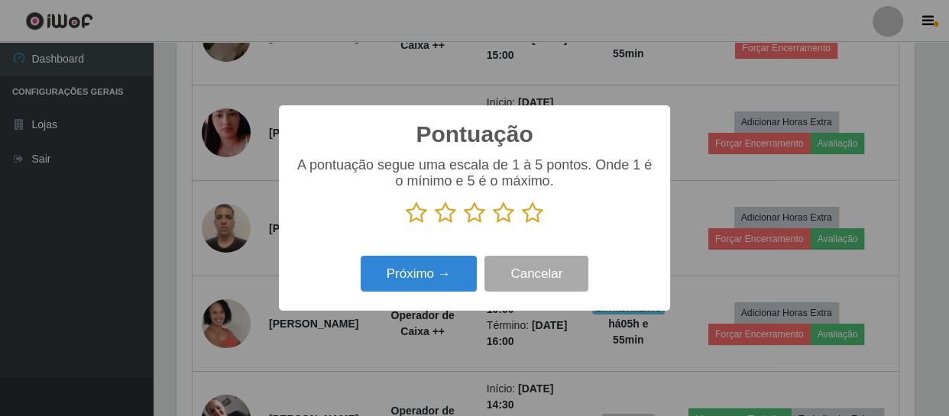
drag, startPoint x: 535, startPoint y: 216, endPoint x: 481, endPoint y: 242, distance: 59.4
click at [532, 218] on icon at bounding box center [532, 213] width 21 height 23
click at [522, 225] on input "radio" at bounding box center [522, 225] width 0 height 0
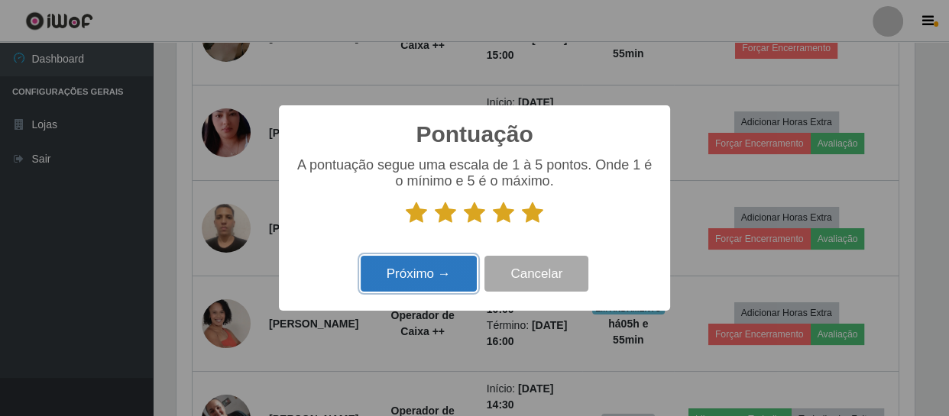
click at [438, 270] on button "Próximo →" at bounding box center [418, 274] width 116 height 36
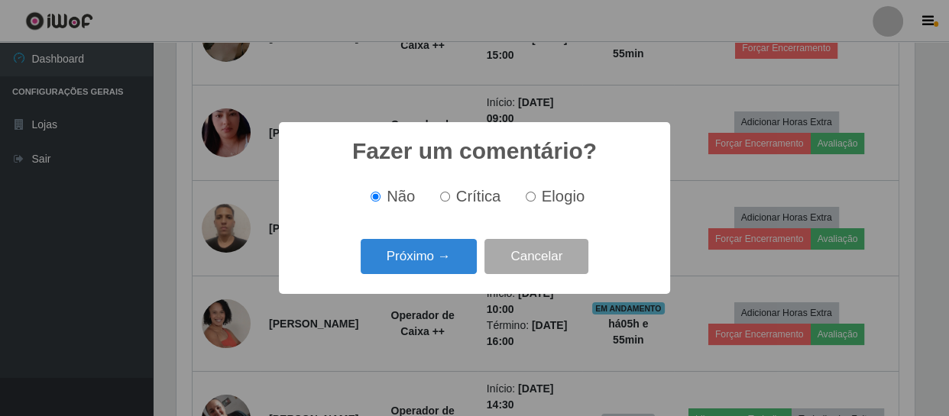
click at [527, 189] on label "Elogio" at bounding box center [551, 197] width 65 height 18
click at [527, 192] on input "Elogio" at bounding box center [530, 197] width 10 height 10
radio input "true"
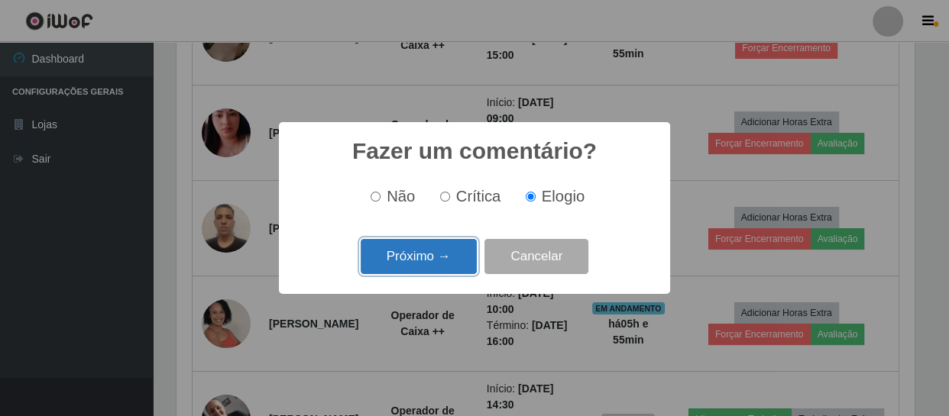
click at [441, 254] on button "Próximo →" at bounding box center [418, 257] width 116 height 36
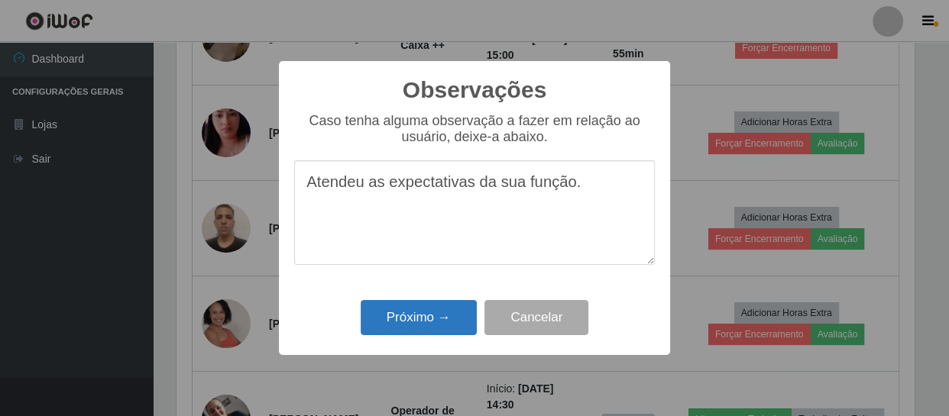
type textarea "Atendeu as expectativas da sua função."
click at [445, 305] on button "Próximo →" at bounding box center [418, 318] width 116 height 36
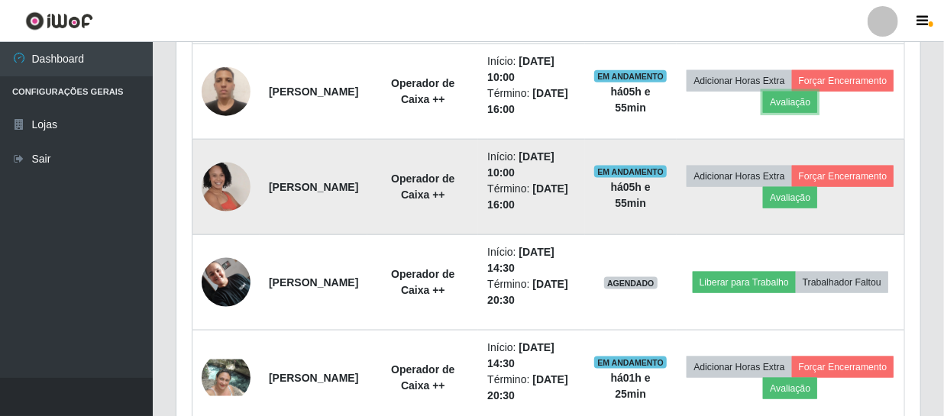
scroll to position [819, 0]
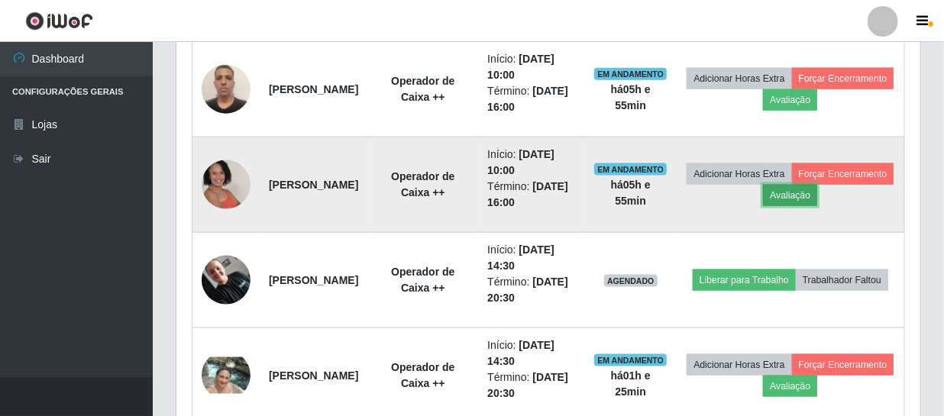
click at [817, 194] on button "Avaliação" at bounding box center [790, 195] width 54 height 21
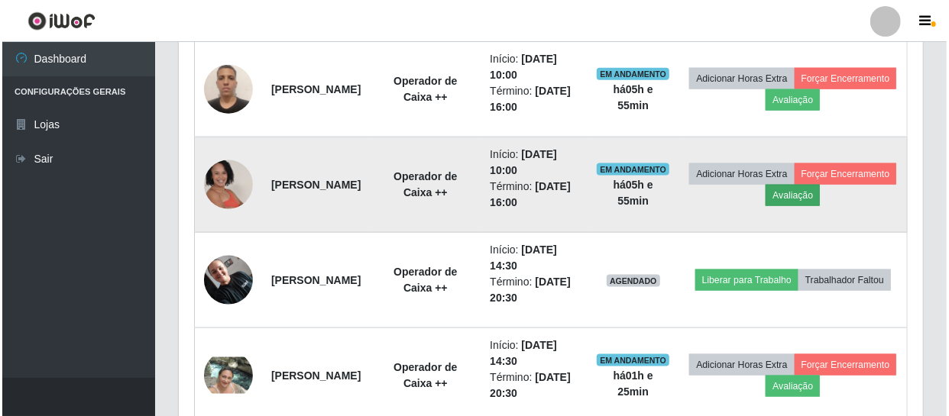
scroll to position [317, 737]
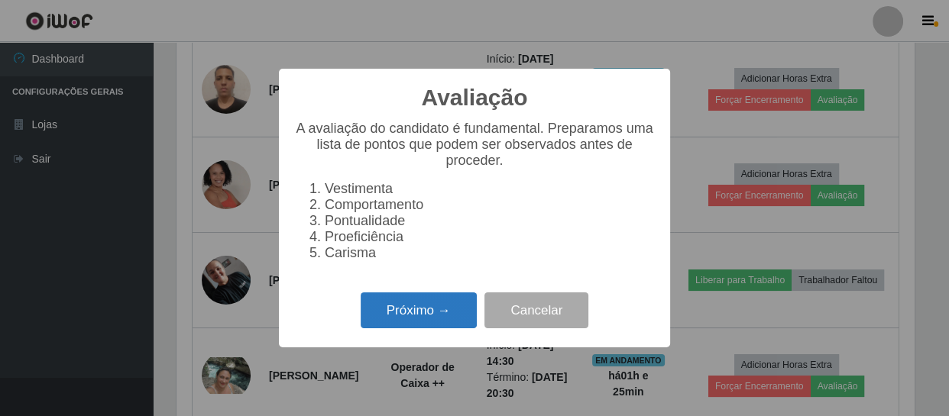
click at [428, 316] on button "Próximo →" at bounding box center [418, 311] width 116 height 36
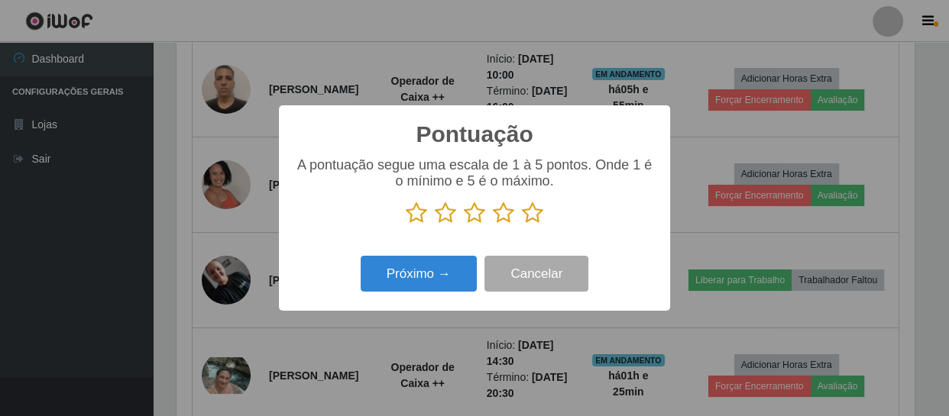
click at [530, 215] on icon at bounding box center [532, 213] width 21 height 23
click at [522, 225] on input "radio" at bounding box center [522, 225] width 0 height 0
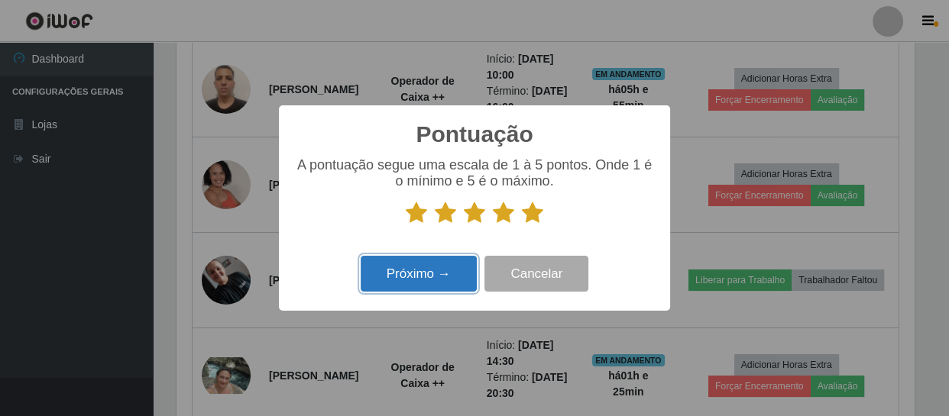
click at [442, 292] on button "Próximo →" at bounding box center [418, 274] width 116 height 36
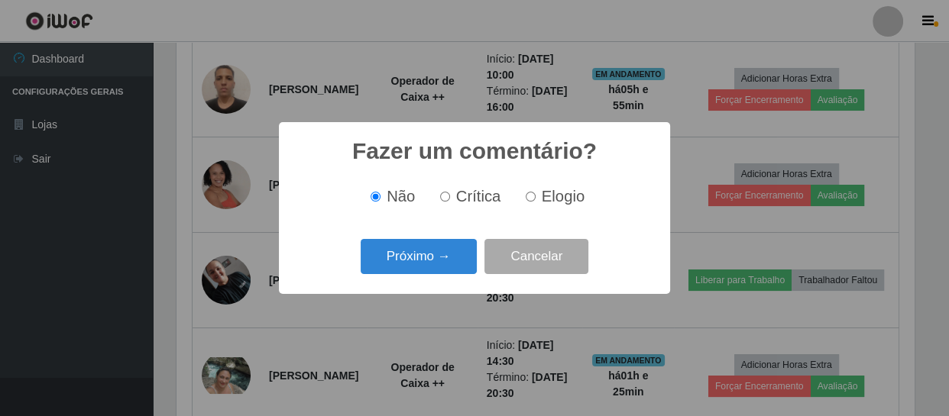
click at [533, 196] on input "Elogio" at bounding box center [530, 197] width 10 height 10
radio input "true"
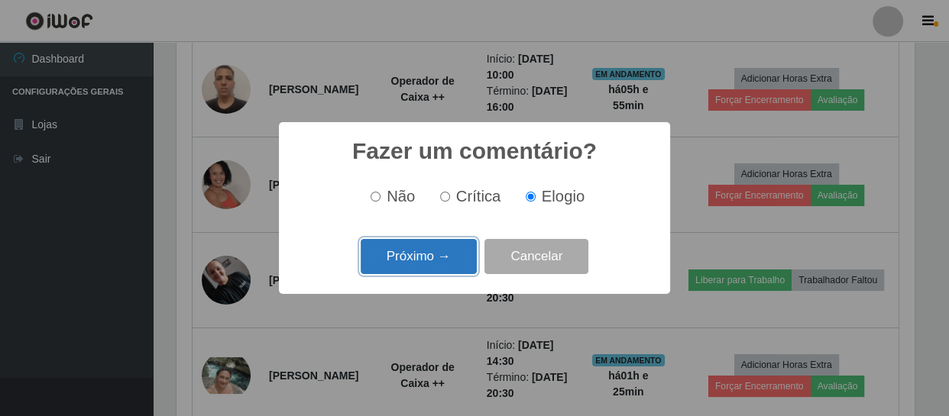
click at [460, 252] on button "Próximo →" at bounding box center [418, 257] width 116 height 36
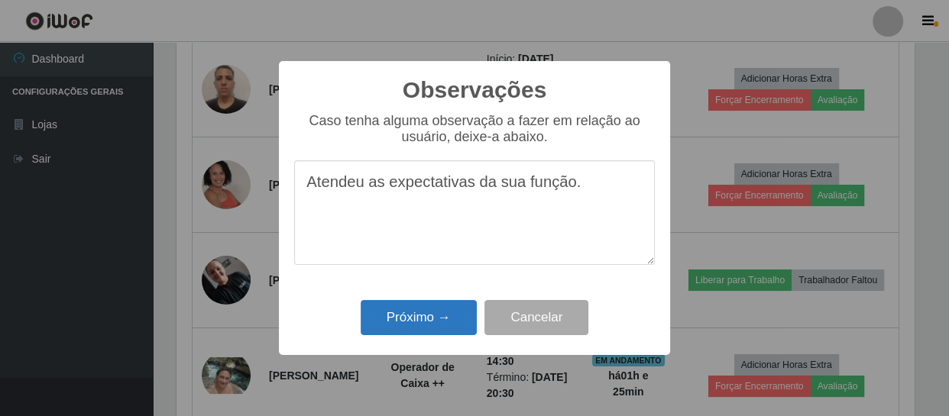
type textarea "Atendeu as expectativas da sua função."
click at [442, 329] on button "Próximo →" at bounding box center [418, 318] width 116 height 36
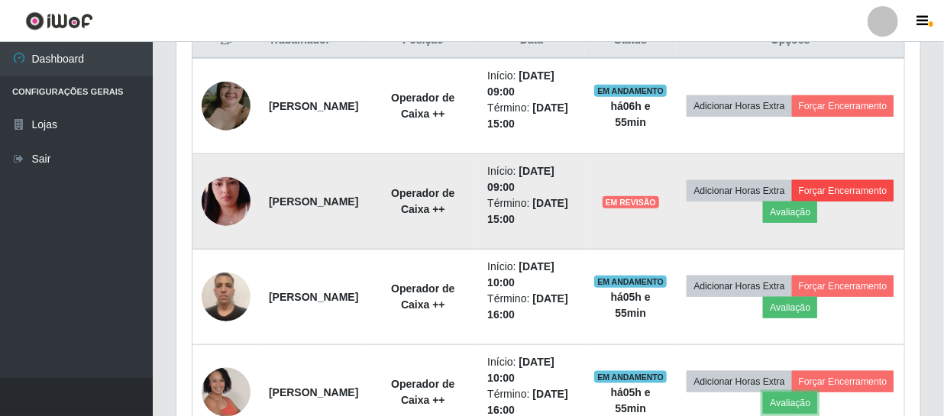
scroll to position [542, 0]
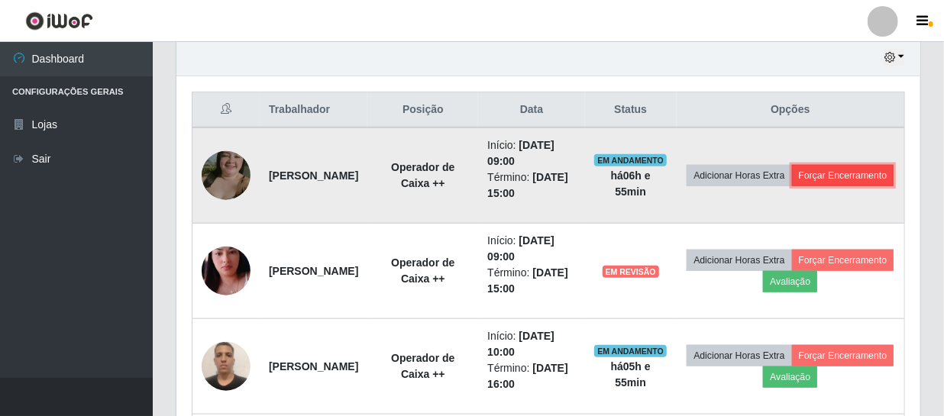
click at [819, 185] on button "Forçar Encerramento" at bounding box center [843, 175] width 102 height 21
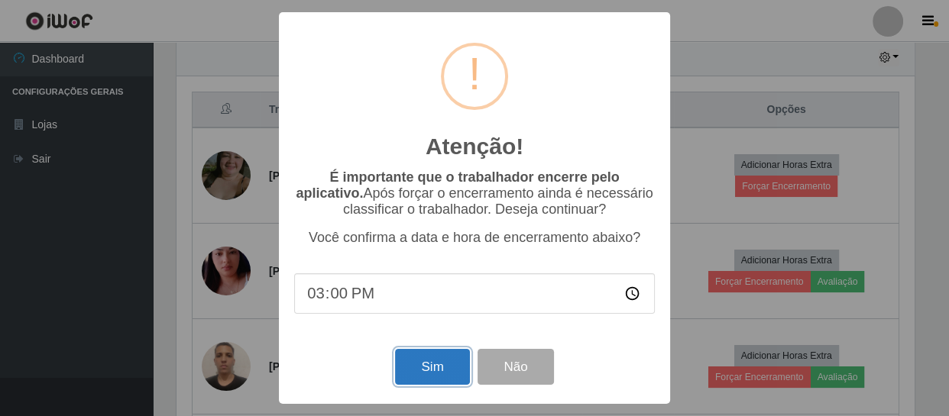
click at [422, 373] on button "Sim" at bounding box center [432, 367] width 74 height 36
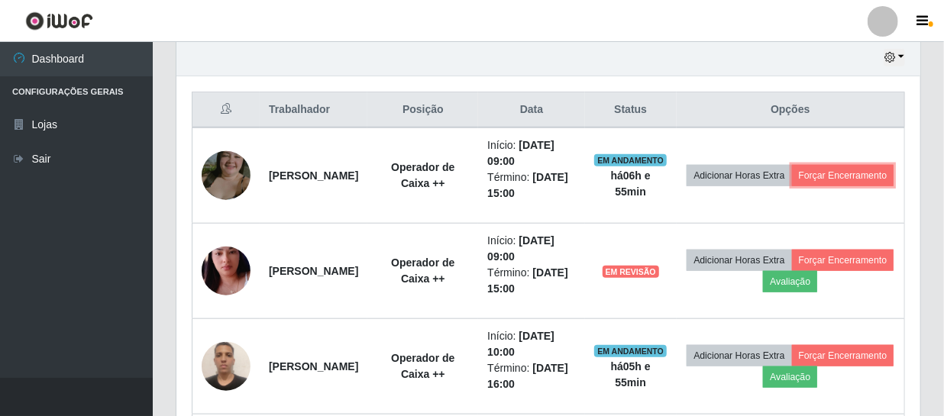
scroll to position [0, 0]
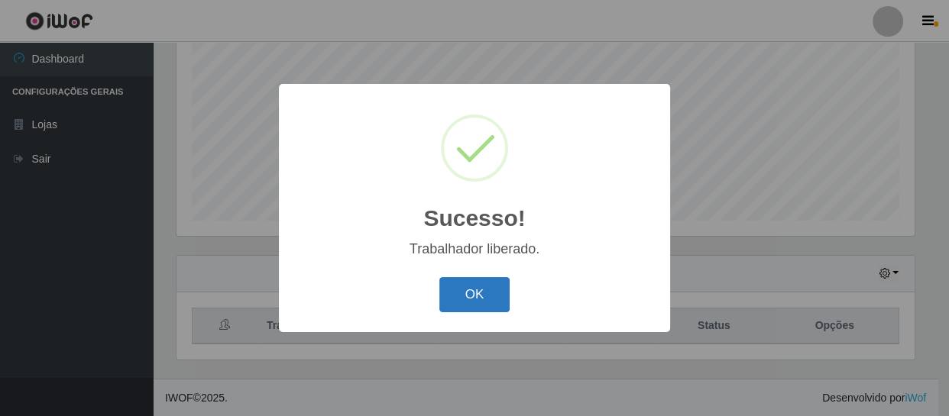
click at [457, 297] on button "OK" at bounding box center [474, 295] width 71 height 36
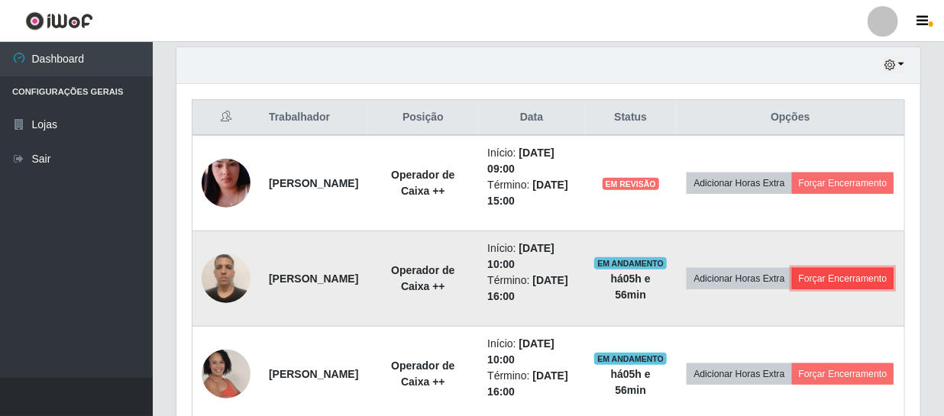
click at [792, 284] on button "Forçar Encerramento" at bounding box center [843, 278] width 102 height 21
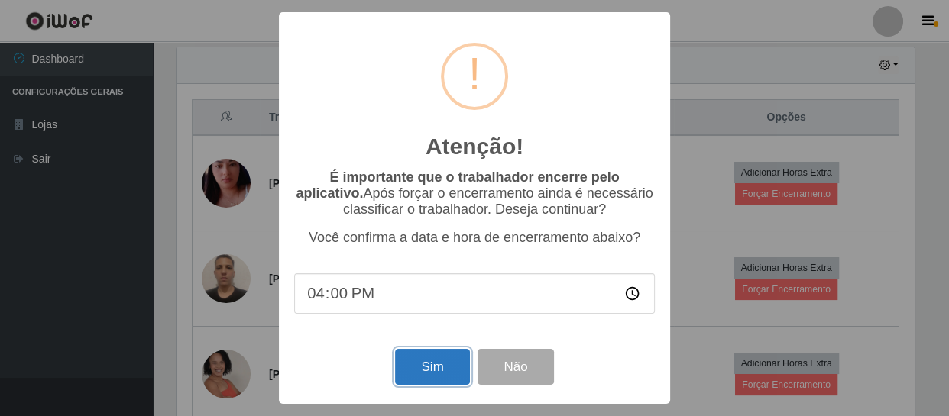
click at [446, 363] on button "Sim" at bounding box center [432, 367] width 74 height 36
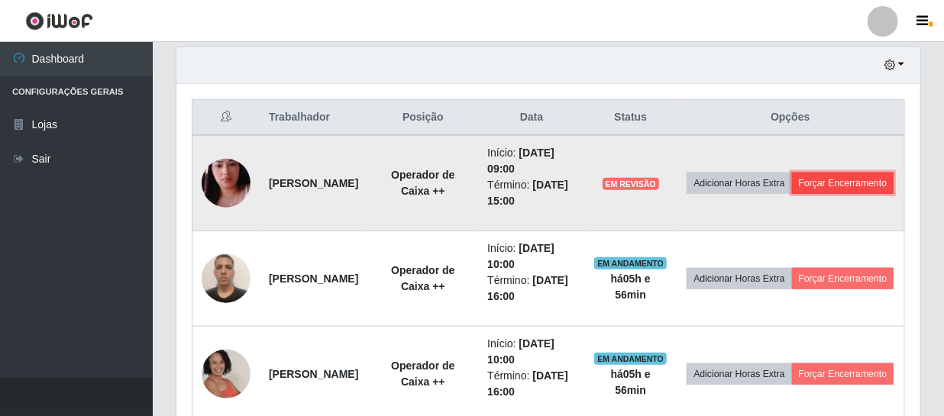
click at [792, 194] on button "Forçar Encerramento" at bounding box center [843, 183] width 102 height 21
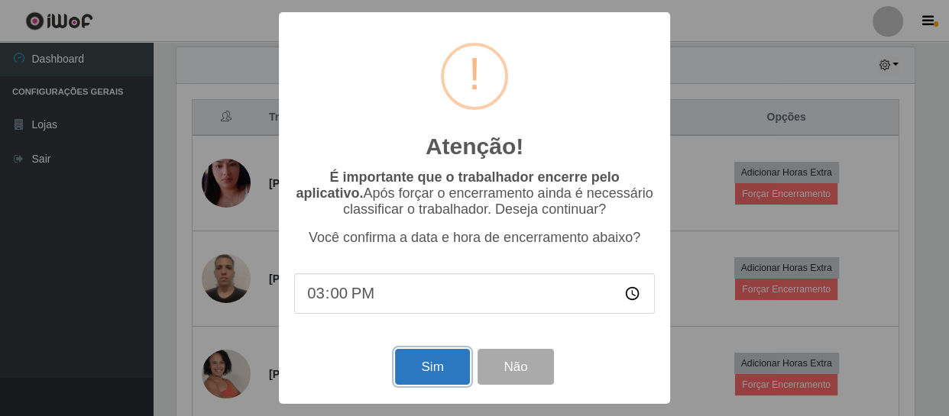
click at [438, 369] on button "Sim" at bounding box center [432, 367] width 74 height 36
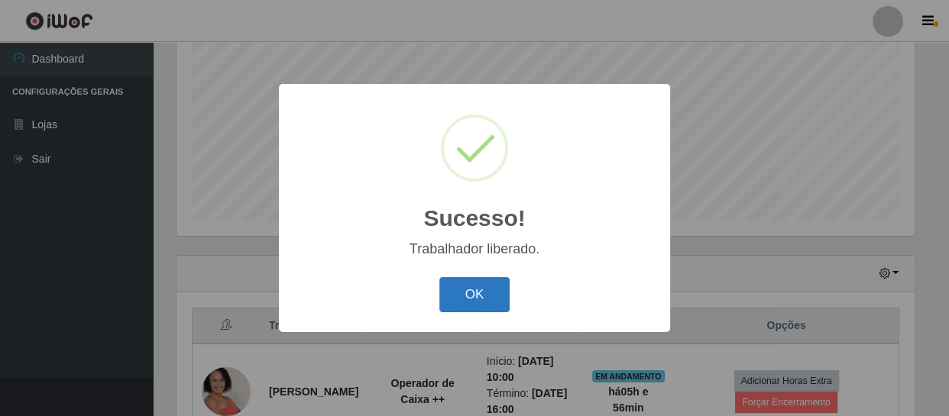
click at [475, 289] on button "OK" at bounding box center [474, 295] width 71 height 36
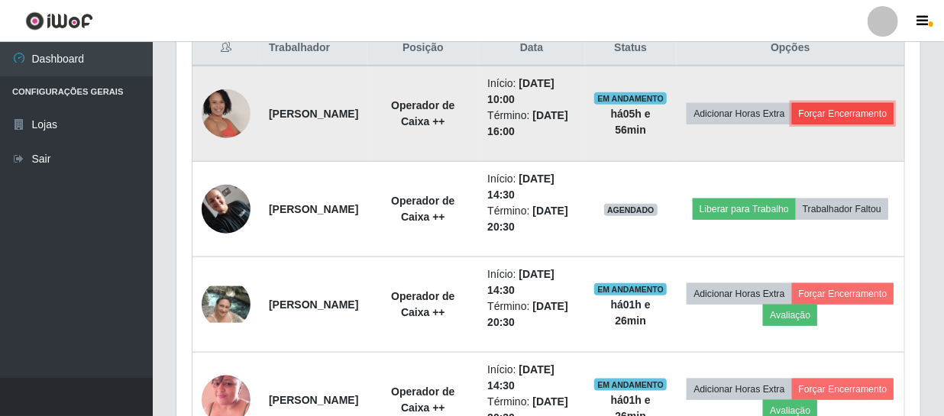
click at [792, 124] on button "Forçar Encerramento" at bounding box center [843, 113] width 102 height 21
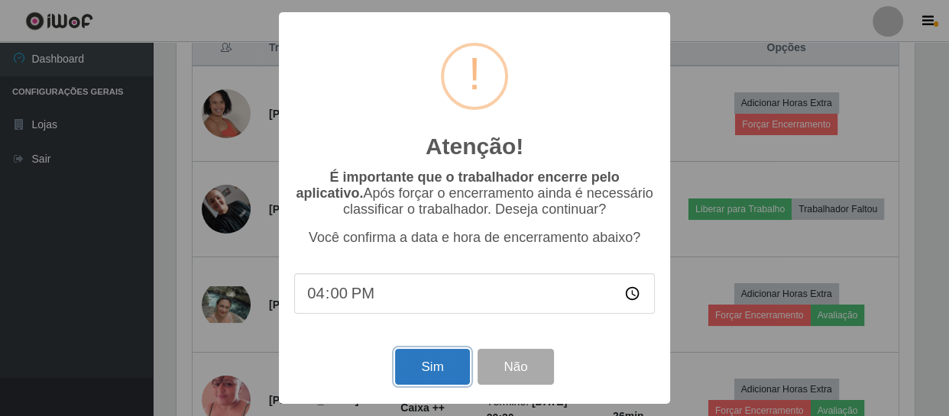
click at [426, 371] on button "Sim" at bounding box center [432, 367] width 74 height 36
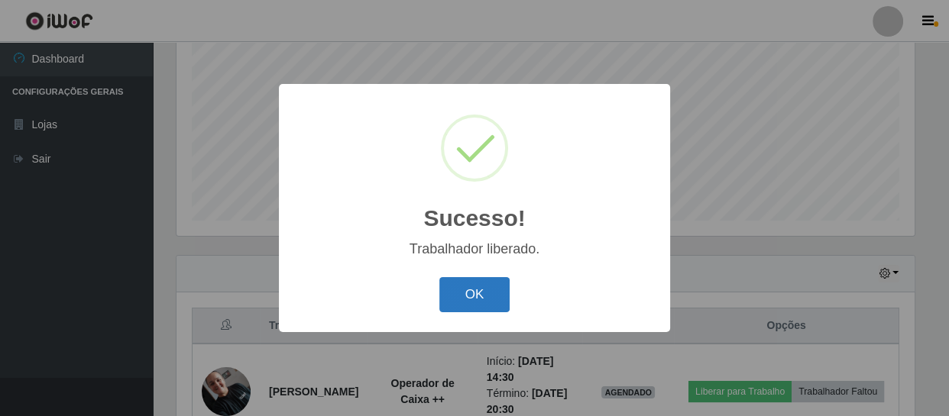
click at [478, 305] on button "OK" at bounding box center [474, 295] width 71 height 36
